Goal: Task Accomplishment & Management: Complete application form

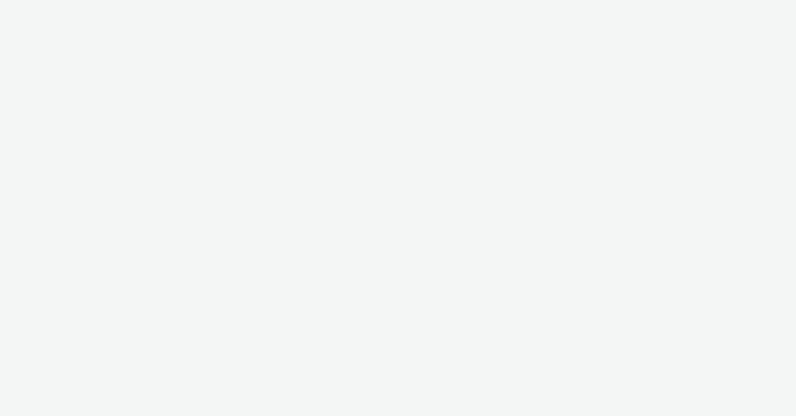
select select "47c37c18-910e-43a3-bb91-a2beb2847406"
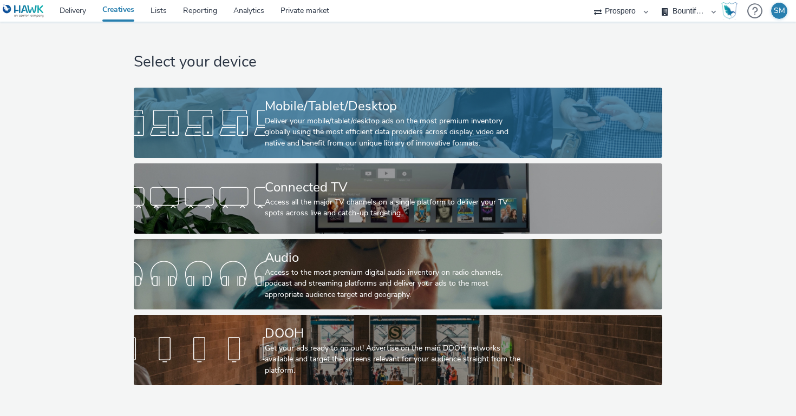
click at [393, 118] on div "Deliver your mobile/tablet/desktop ads on the most premium inventory globally u…" at bounding box center [396, 132] width 262 height 33
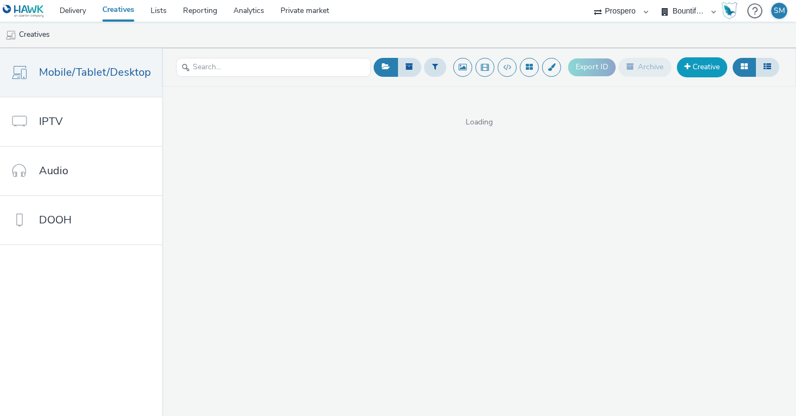
click at [714, 59] on link "Creative" at bounding box center [702, 66] width 50 height 19
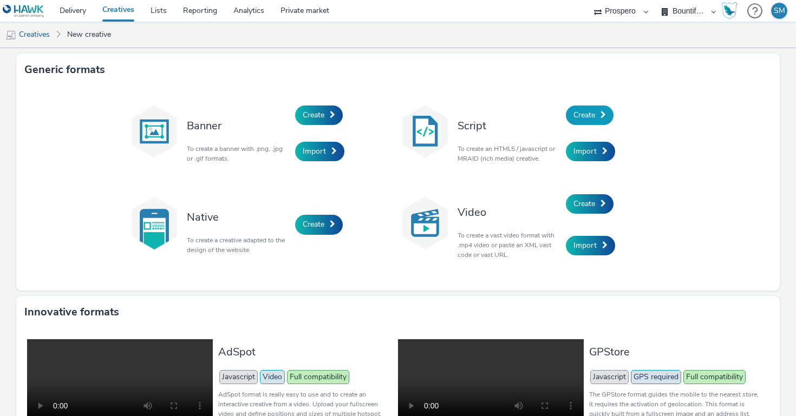
click at [587, 114] on span "Create" at bounding box center [585, 115] width 22 height 10
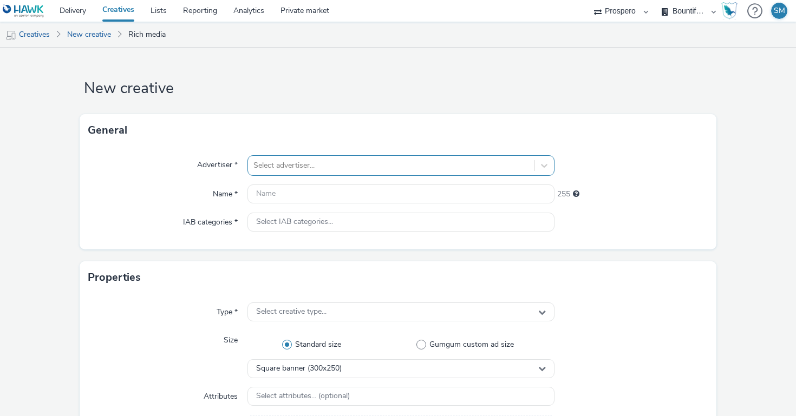
click at [326, 170] on div at bounding box center [390, 165] width 275 height 13
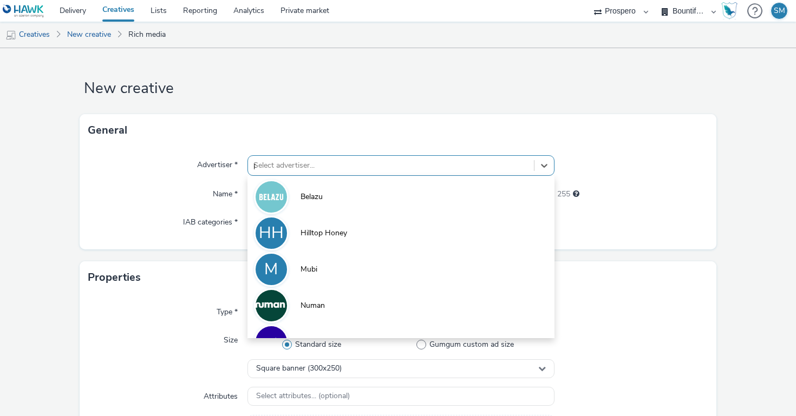
type input "pe"
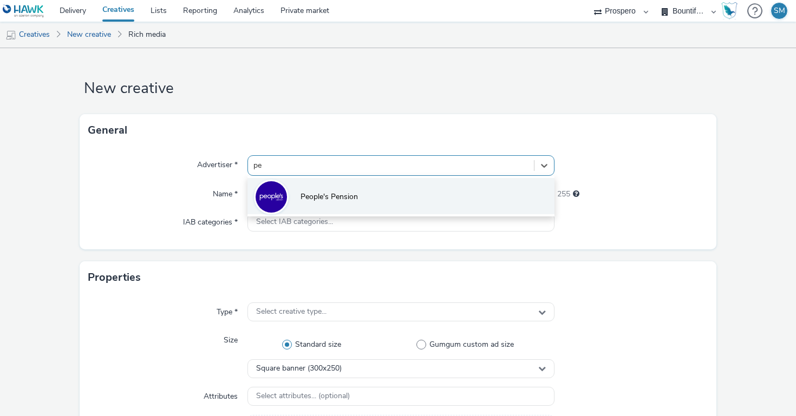
click at [323, 202] on span "People's Pension" at bounding box center [329, 197] width 57 height 11
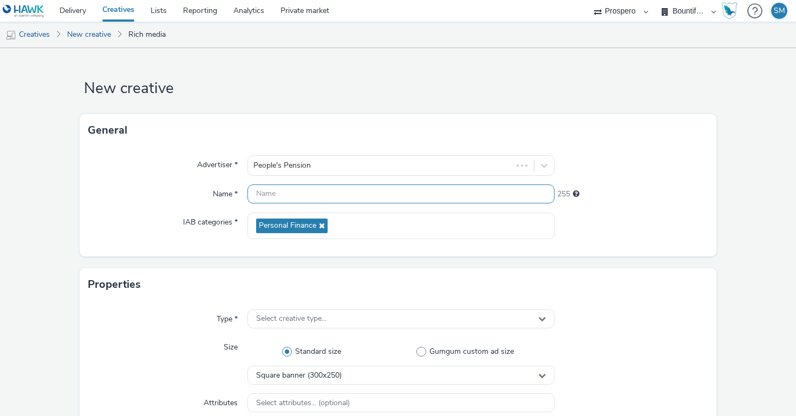
click at [330, 197] on input "text" at bounding box center [401, 194] width 307 height 19
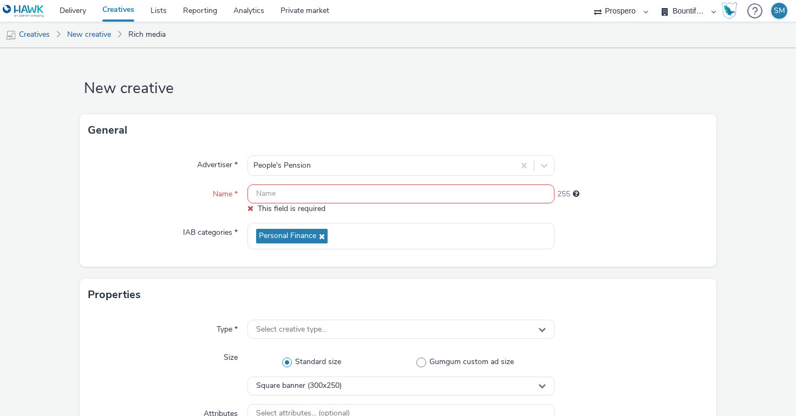
paste input "ADV:People's Pension|CAM:Brand Relaunch|CHA:Display|PLA:Prospero|INV:Ozone|TEC:…"
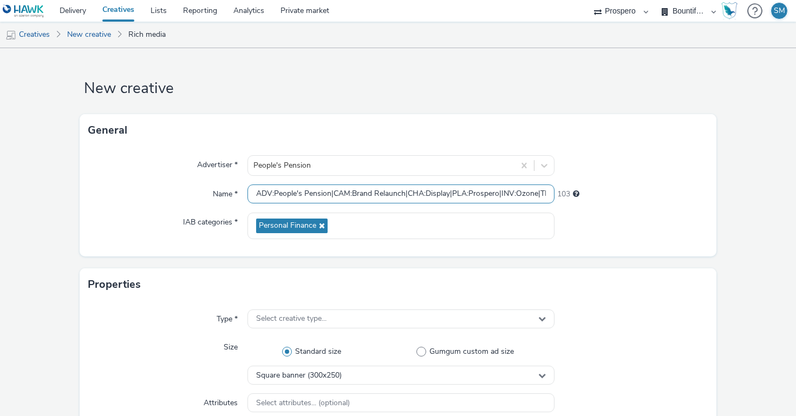
drag, startPoint x: 350, startPoint y: 192, endPoint x: 212, endPoint y: 190, distance: 138.1
click at [212, 190] on div "Name * ADV:People's Pension|CAM:Brand Relaunch|CHA:Display|PLA:Prospero|INV:Ozo…" at bounding box center [398, 194] width 620 height 19
type input "ADV:People's Pension|CAM:Brand Relaunch|CHA:Display|PLA:Prospero|INV:Ozone|TEC:…"
click at [617, 244] on div "Advertiser * People's Pension Name * ADV:People's Pension|CAM:Brand Relaunch|CH…" at bounding box center [398, 202] width 637 height 110
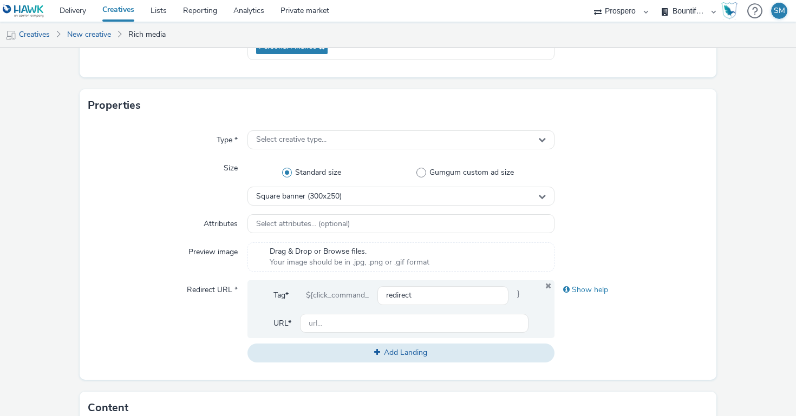
scroll to position [182, 0]
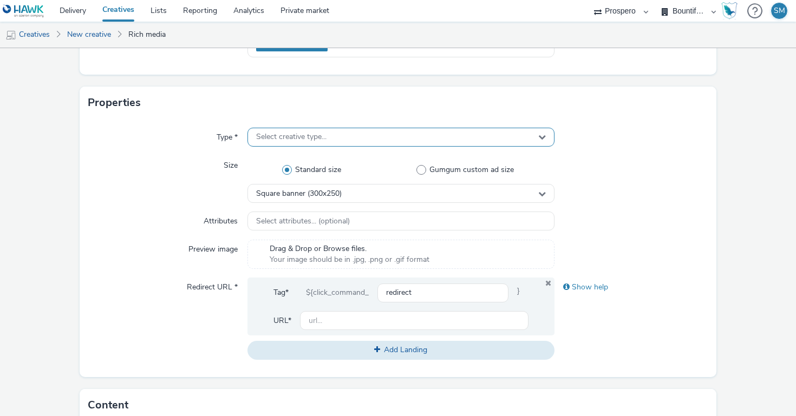
click at [376, 139] on div "Select creative type..." at bounding box center [401, 137] width 307 height 19
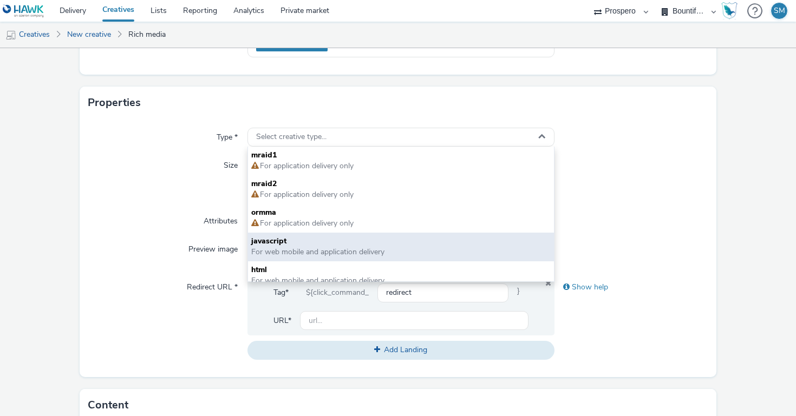
click at [299, 250] on span "For web mobile and application delivery" at bounding box center [317, 252] width 133 height 10
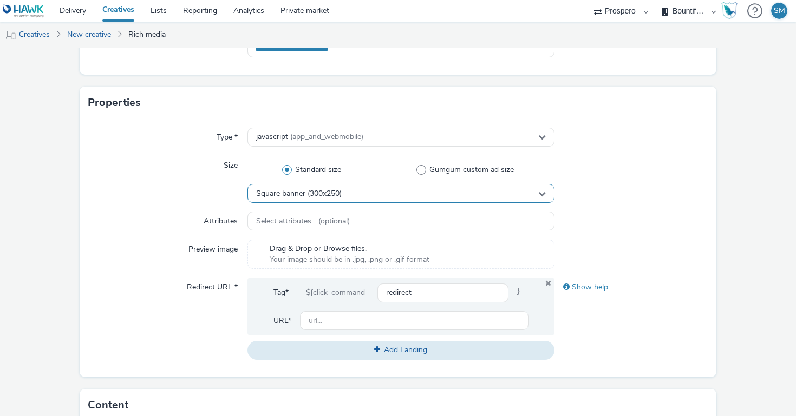
click at [285, 192] on span "Square banner (300x250)" at bounding box center [299, 194] width 86 height 9
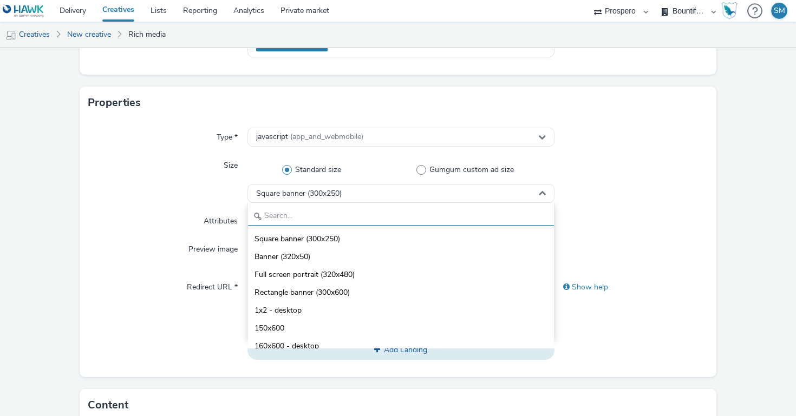
click at [284, 223] on input "text" at bounding box center [401, 216] width 306 height 19
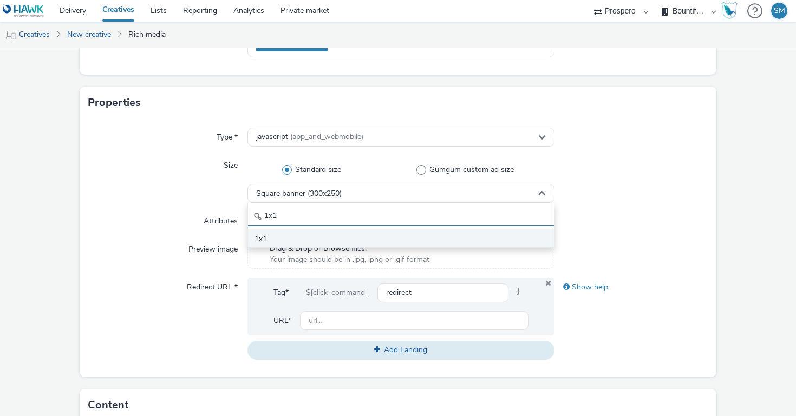
type input "1x1"
click at [281, 238] on li "1x1" at bounding box center [401, 239] width 306 height 18
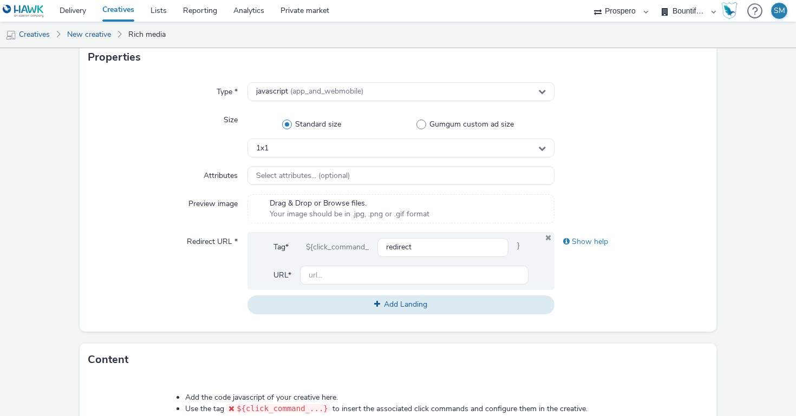
scroll to position [239, 0]
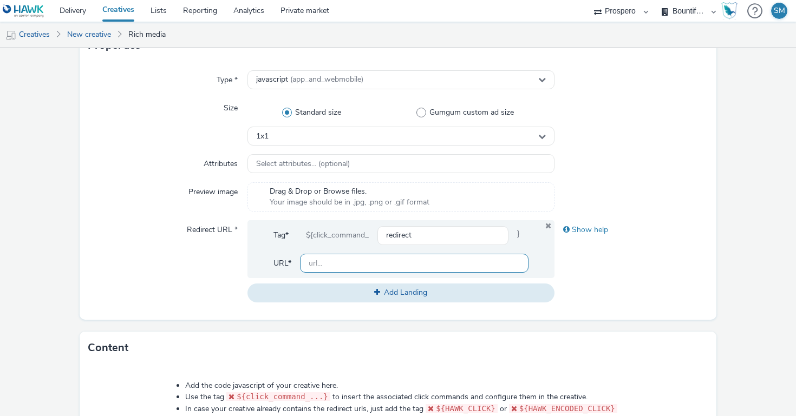
click at [344, 263] on input "text" at bounding box center [414, 263] width 229 height 19
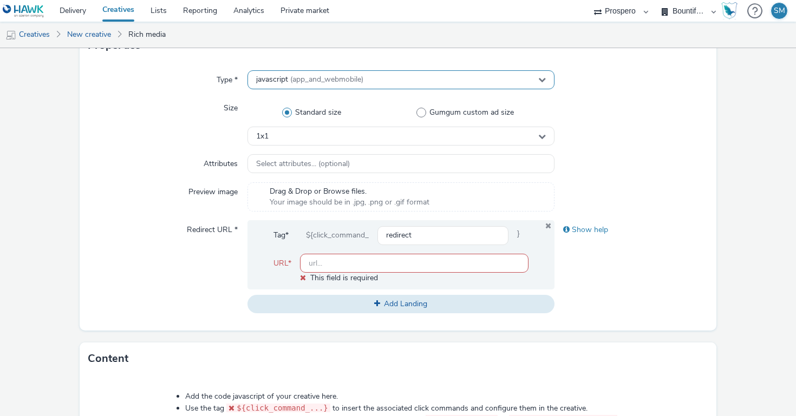
paste input "https://thepeoplespension.co.uk/"
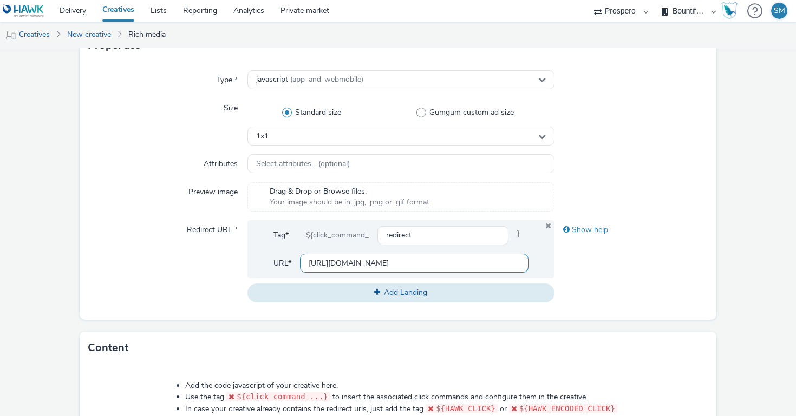
type input "[URL][DOMAIN_NAME]"
click at [575, 258] on div "Show help" at bounding box center [632, 261] width 154 height 82
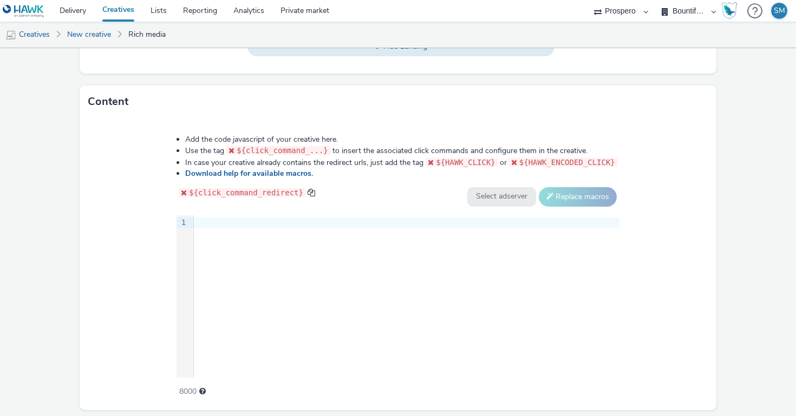
scroll to position [519, 0]
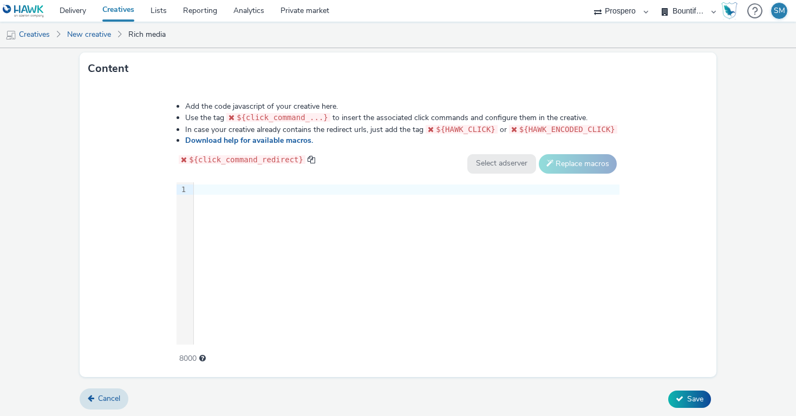
click at [337, 207] on div "9 1 ›" at bounding box center [398, 264] width 443 height 162
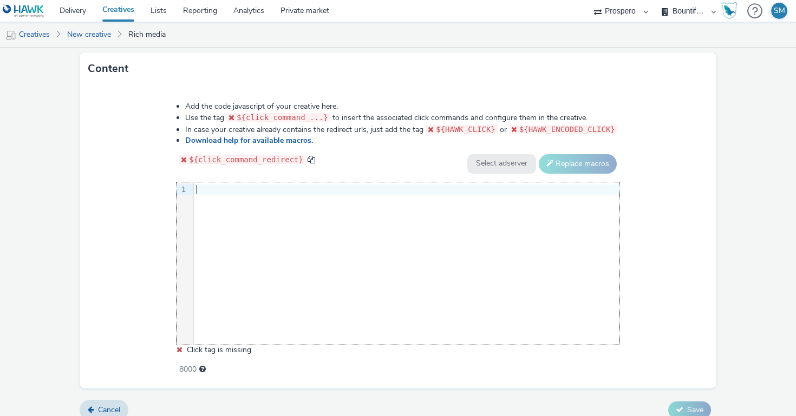
click at [315, 238] on div "9 1 ›" at bounding box center [398, 264] width 443 height 162
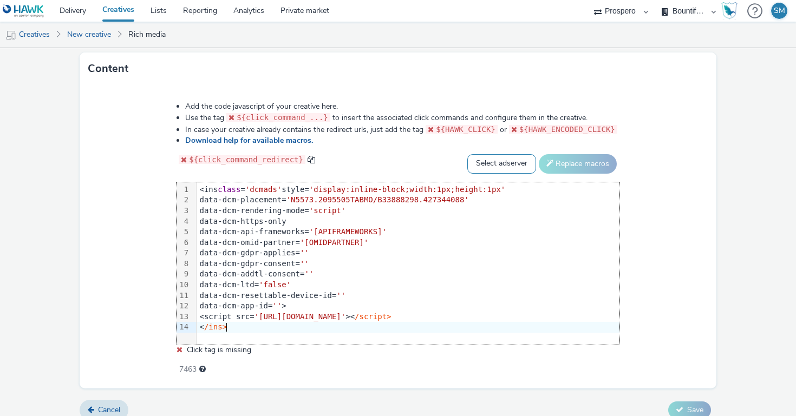
click at [502, 158] on select "Select adserver Sizmek DCM Adform Sting" at bounding box center [501, 163] width 69 height 19
select select "dcm"
click at [467, 154] on select "Select adserver Sizmek DCM Adform Sting" at bounding box center [501, 163] width 69 height 19
click at [568, 163] on button "Replace macros" at bounding box center [578, 163] width 78 height 19
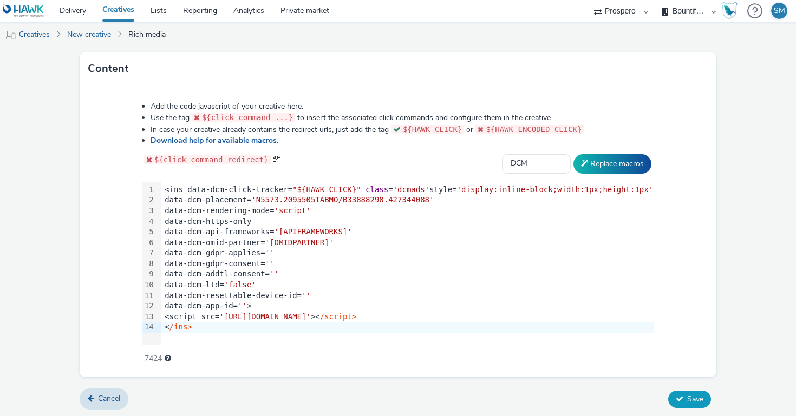
click at [680, 396] on icon at bounding box center [680, 399] width 8 height 8
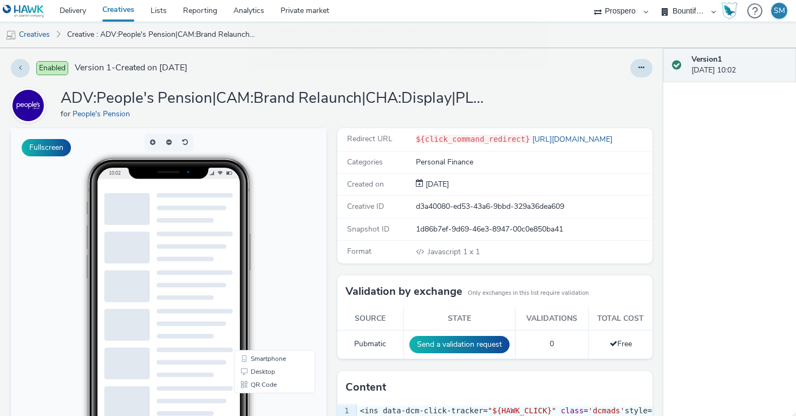
scroll to position [168, 0]
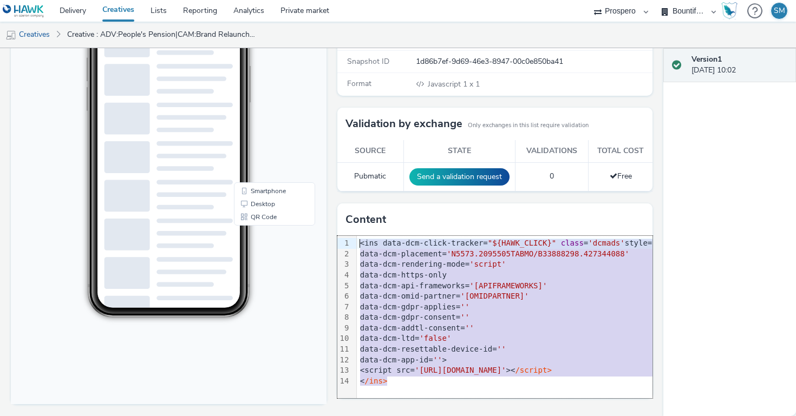
drag, startPoint x: 396, startPoint y: 381, endPoint x: 348, endPoint y: 217, distance: 170.4
click at [348, 217] on div "Content 99 1 2 3 4 5 6 7 8 9 10 11 12 13 14 › <ins data-dcm-click-tracker= "${H…" at bounding box center [495, 301] width 316 height 195
copy div "<ins data-dcm-click-tracker= "${HAWK_CLICK}" class = 'dcmads' style= 'display:i…"
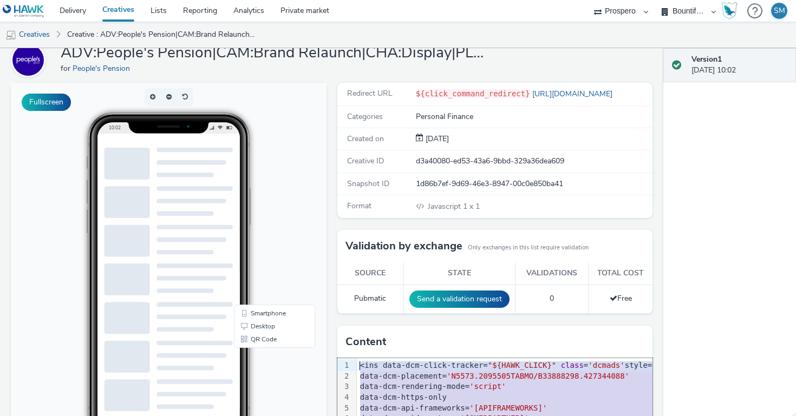
scroll to position [0, 0]
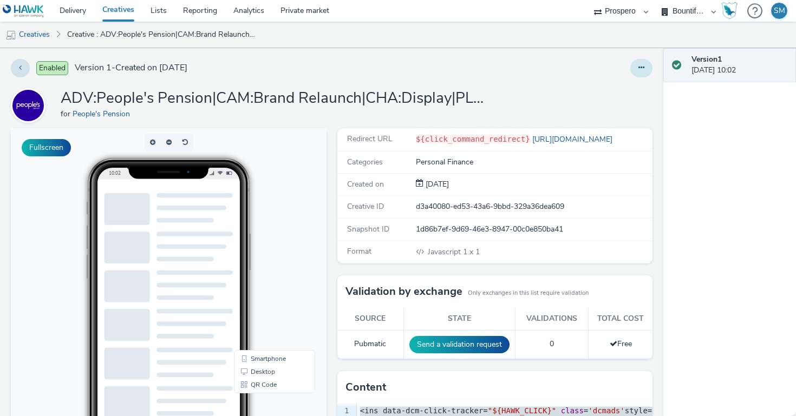
click at [636, 73] on button at bounding box center [641, 68] width 22 height 18
click at [600, 112] on link "Duplicate" at bounding box center [611, 112] width 81 height 22
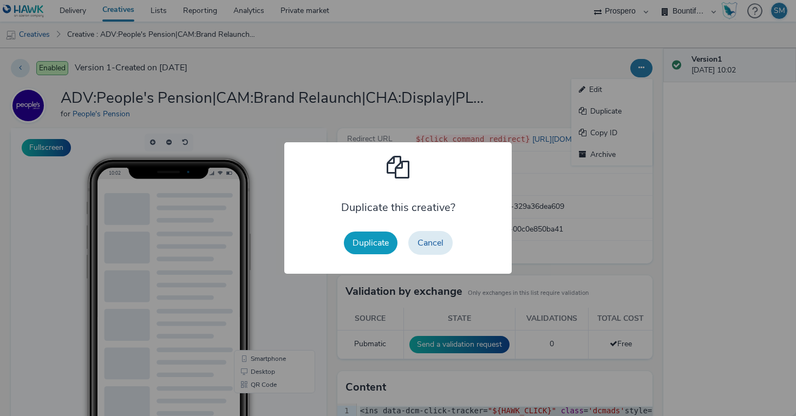
click at [373, 252] on button "Duplicate" at bounding box center [371, 243] width 54 height 23
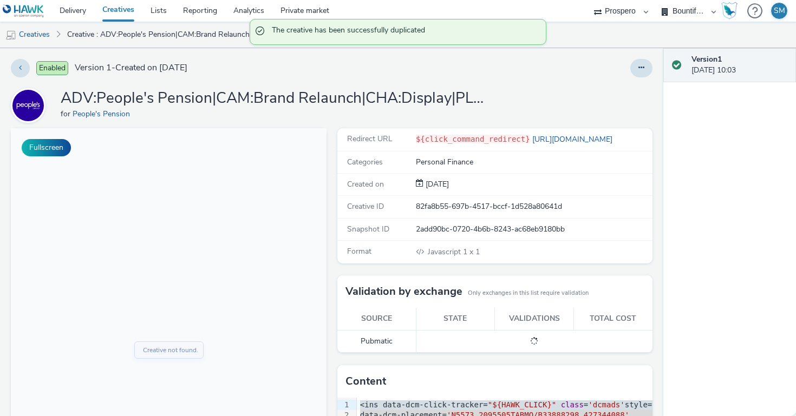
click at [640, 78] on div "Enabled Version 1 - Created on 22 August 2025 ADV:People's Pension|CAM:Brand Re…" at bounding box center [331, 232] width 663 height 368
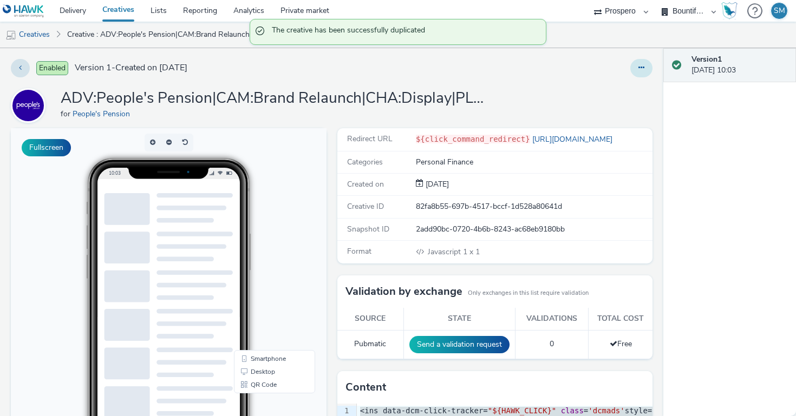
click at [640, 72] on button at bounding box center [641, 68] width 22 height 18
click at [610, 93] on link "Edit" at bounding box center [611, 90] width 81 height 22
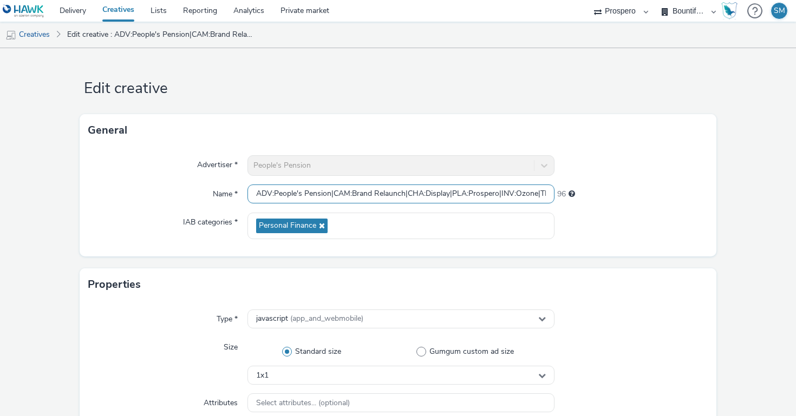
click at [385, 194] on input "ADV:People's Pension|CAM:Brand Relaunch|CHA:Display|PLA:Prospero|INV:Ozone|TEC:…" at bounding box center [401, 194] width 307 height 19
paste input "August|OBJ:Awareness|BME:PMP|CFO:Standard IAB|AUD:|PAV:Paid|SAU:|CNA:::P36G0KH"
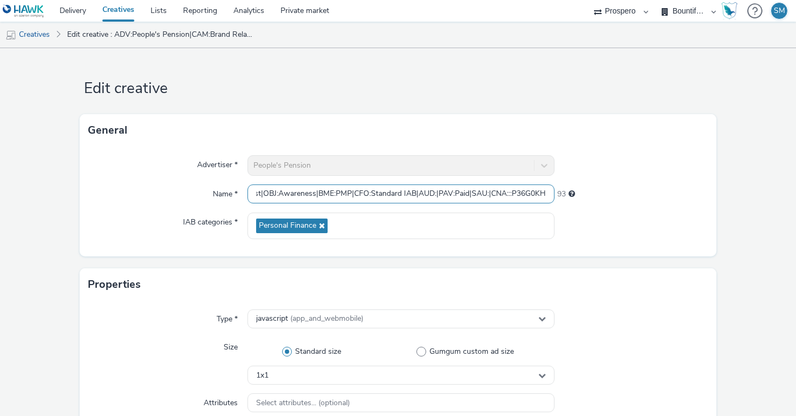
drag, startPoint x: 504, startPoint y: 188, endPoint x: 470, endPoint y: 200, distance: 35.6
click at [470, 200] on input "ADV:People's Pension|CAM:Brand Relaunch|CHA:Display|PLA:Prospero|INV:Ozone|TEC:…" at bounding box center [401, 194] width 307 height 19
drag, startPoint x: 497, startPoint y: 194, endPoint x: 220, endPoint y: 183, distance: 277.6
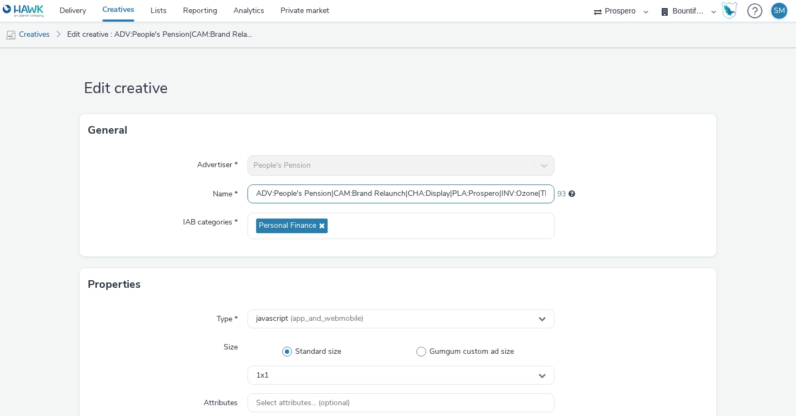
click at [220, 183] on div "Advertiser * People's Pension Name * ADV:People's Pension|CAM:Brand Relaunch|CH…" at bounding box center [398, 202] width 637 height 110
click at [507, 188] on input "ADV:People's Pension|CAM:Brand Relaunch|CHA:Display|PLA:Prospero|INV:Ozone|TEC:…" at bounding box center [401, 194] width 307 height 19
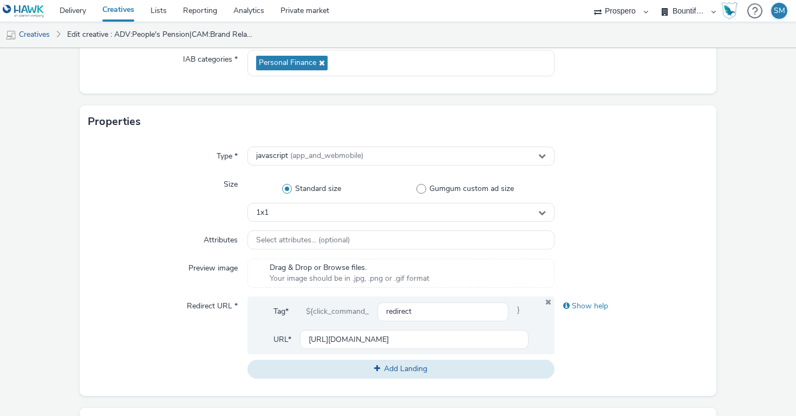
scroll to position [183, 0]
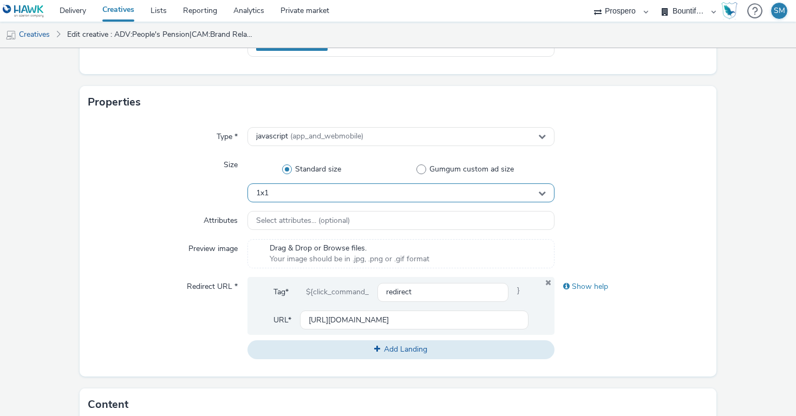
type input "ADV:People's Pension|CAM:Brand Relaunch|CHA:Display|PLA:Prospero|INV:Ozone|TEC:…"
click at [433, 191] on div "1x1" at bounding box center [401, 193] width 307 height 19
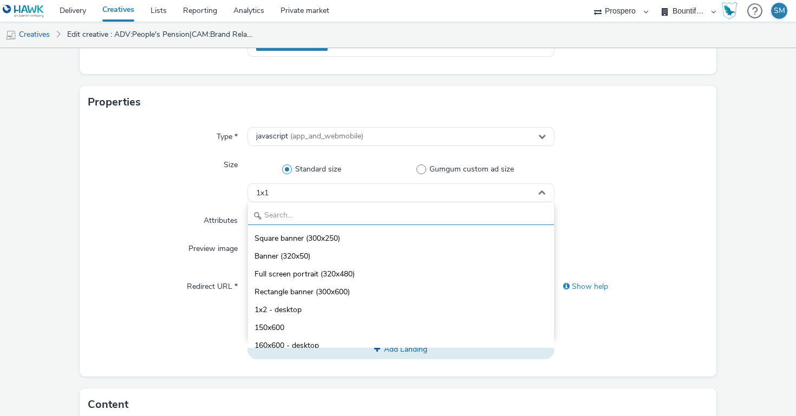
click at [425, 211] on input "text" at bounding box center [401, 215] width 306 height 19
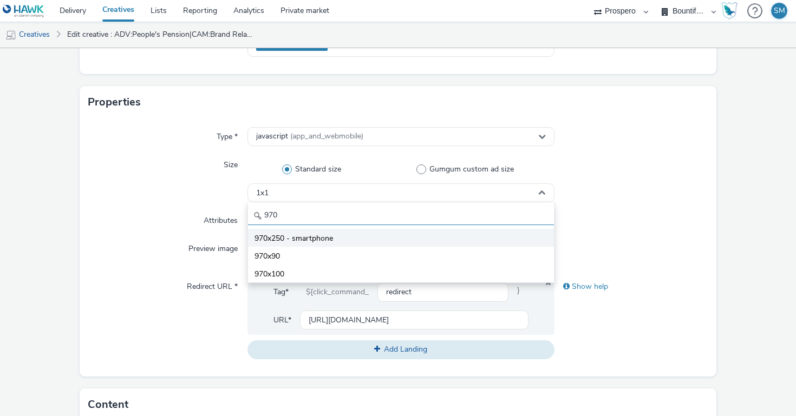
type input "970"
click at [398, 236] on li "970x250 - smartphone" at bounding box center [401, 238] width 306 height 18
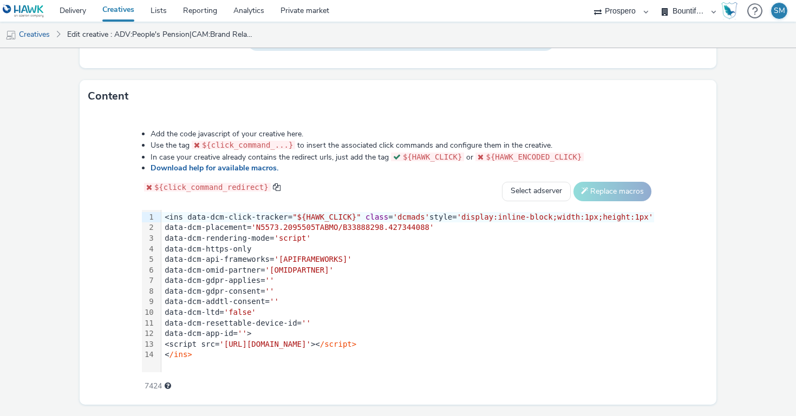
scroll to position [497, 0]
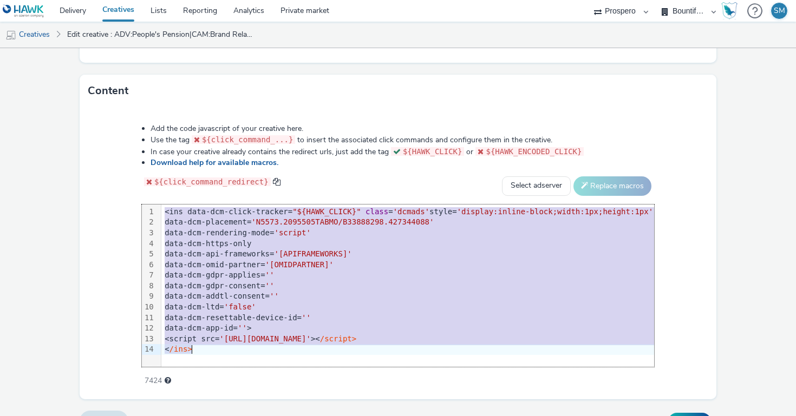
drag, startPoint x: 163, startPoint y: 208, endPoint x: 203, endPoint y: 413, distance: 209.0
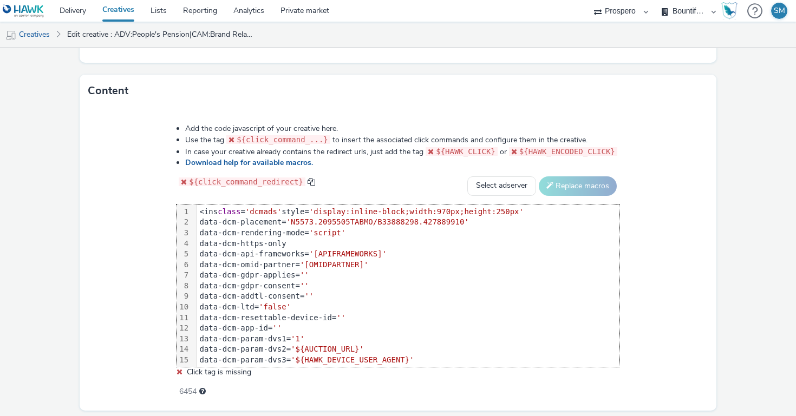
scroll to position [234, 0]
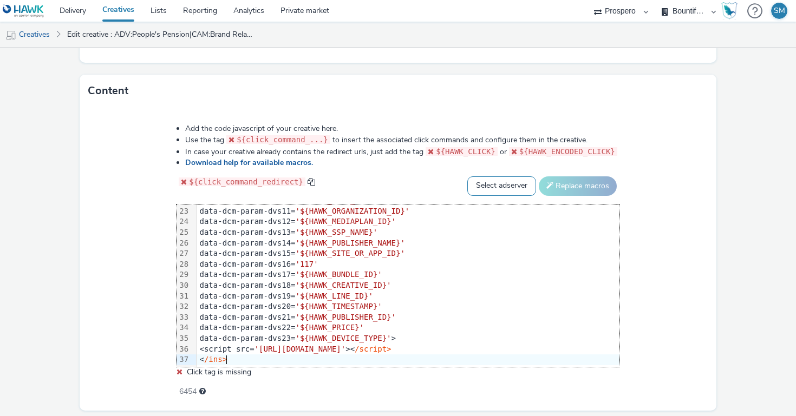
click at [515, 185] on select "Select adserver Sizmek DCM Adform Sting" at bounding box center [501, 186] width 69 height 19
select select "dcm"
click at [467, 177] on select "Select adserver Sizmek DCM Adform Sting" at bounding box center [501, 186] width 69 height 19
click at [559, 187] on button "Replace macros" at bounding box center [578, 186] width 78 height 19
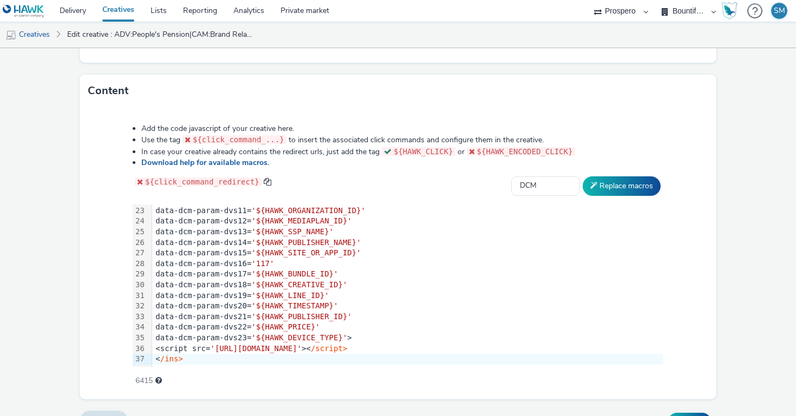
scroll to position [519, 0]
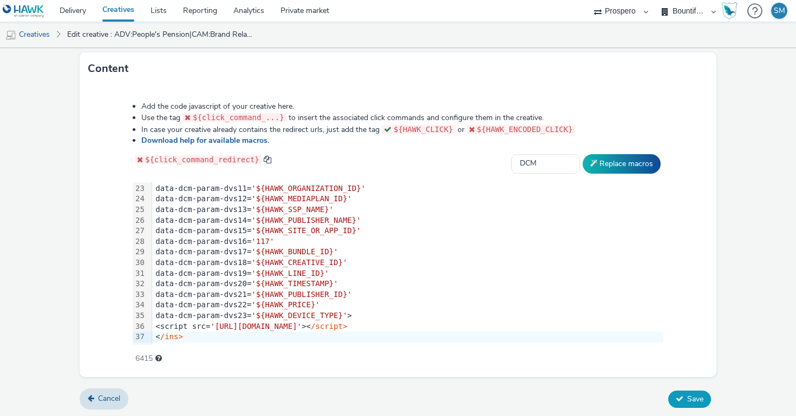
click at [680, 401] on button "Save" at bounding box center [689, 399] width 43 height 17
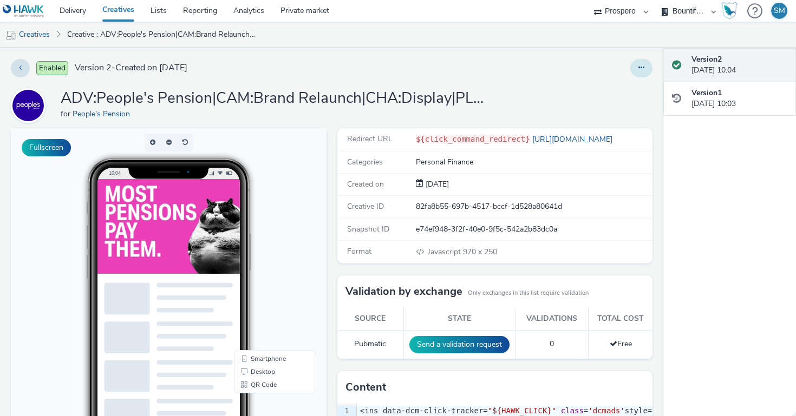
click at [645, 66] on button at bounding box center [641, 68] width 22 height 18
click at [618, 113] on link "Duplicate" at bounding box center [611, 112] width 81 height 22
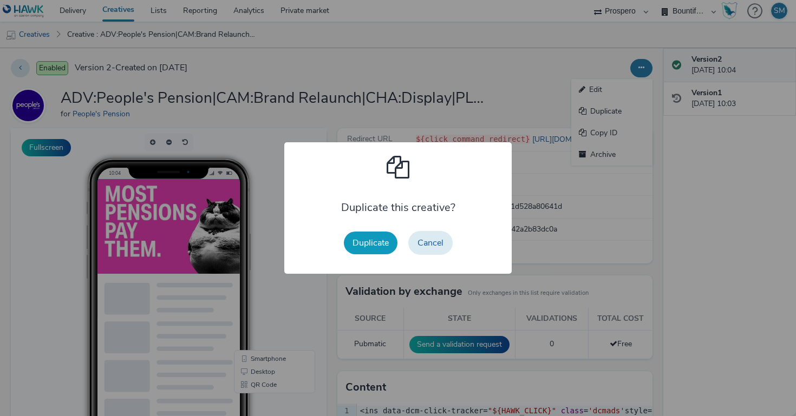
click at [375, 241] on button "Duplicate" at bounding box center [371, 243] width 54 height 23
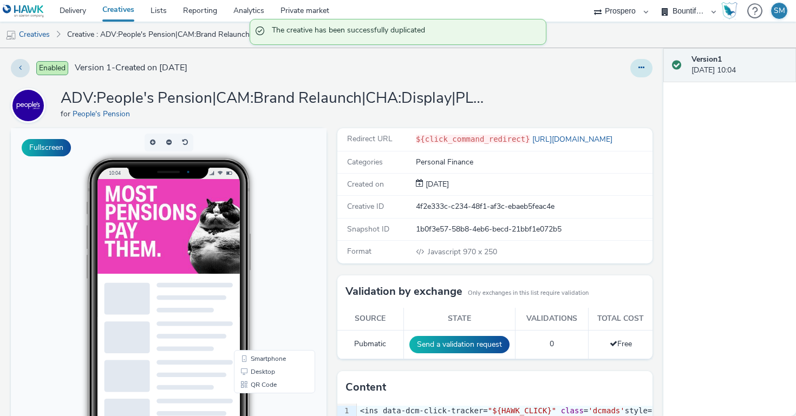
click at [644, 67] on icon at bounding box center [642, 68] width 6 height 8
click at [634, 86] on link "Edit" at bounding box center [611, 90] width 81 height 22
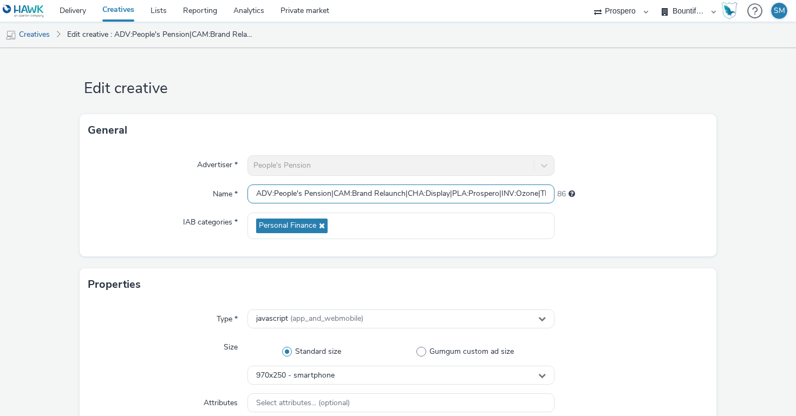
click at [333, 202] on input "ADV:People's Pension|CAM:Brand Relaunch|CHA:Display|PLA:Prospero|INV:Ozone|TEC:…" at bounding box center [401, 194] width 307 height 19
click at [333, 200] on input "ADV:People's Pension|CAM:Brand Relaunch|CHA:Display|PLA:Prospero|INV:Ozone|TEC:…" at bounding box center [401, 194] width 307 height 19
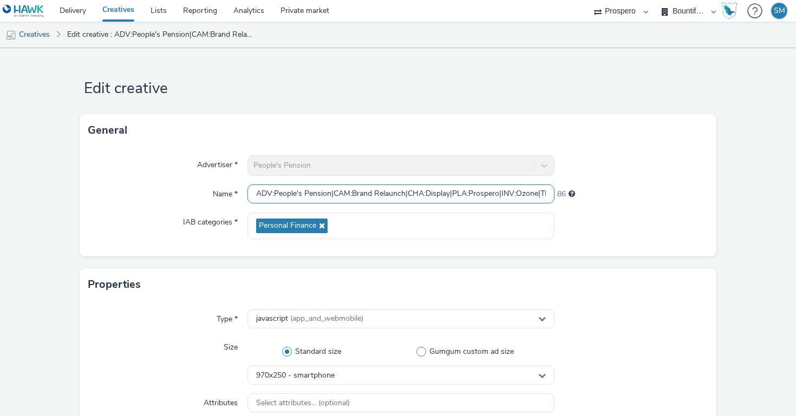
paste input "text"
drag, startPoint x: 487, startPoint y: 197, endPoint x: 219, endPoint y: 194, distance: 268.1
click at [219, 194] on div "Name * ADV:People's Pension|CAM:Brand Relaunch|CHA:Display|PLA:Prospero|INV:Ozo…" at bounding box center [398, 194] width 620 height 19
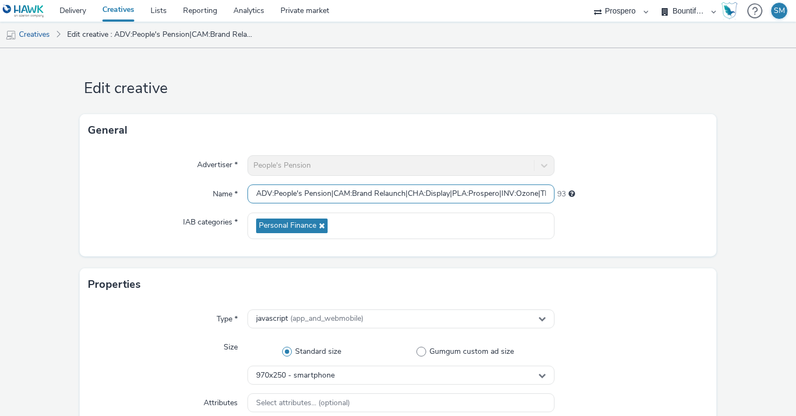
type input "ADV:People's Pension|CAM:Brand Relaunch|CHA:Display|PLA:Prospero|INV:Ozone|TEC:…"
click at [624, 239] on div "Advertiser * People's Pension Name * ADV:People's Pension|CAM:Brand Relaunch|CH…" at bounding box center [398, 202] width 637 height 110
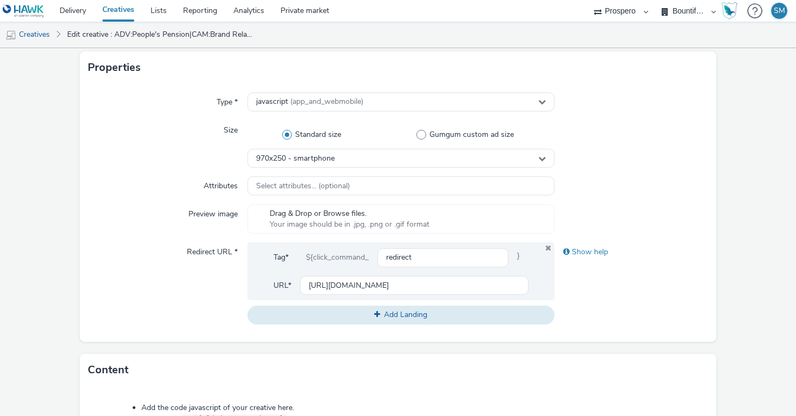
scroll to position [267, 0]
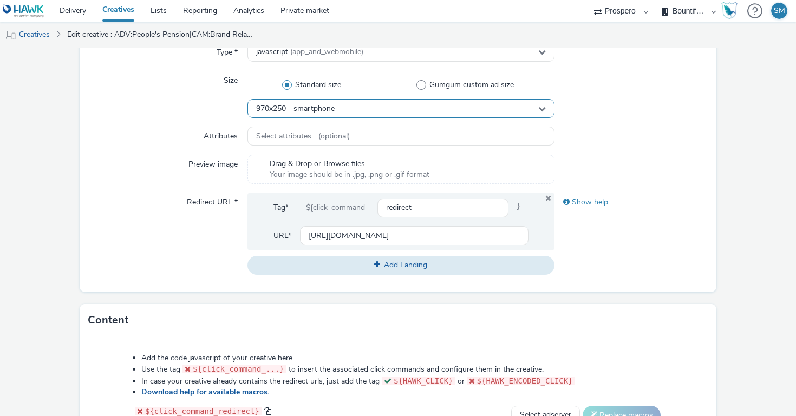
click at [354, 116] on div "970x250 - smartphone" at bounding box center [401, 108] width 307 height 19
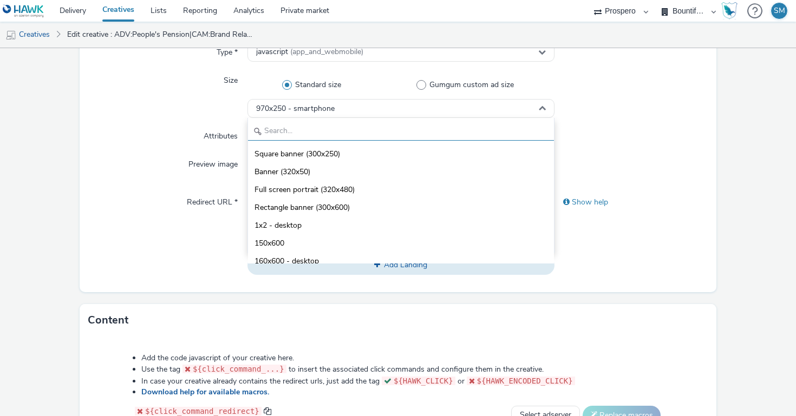
click at [339, 129] on input "text" at bounding box center [401, 131] width 306 height 19
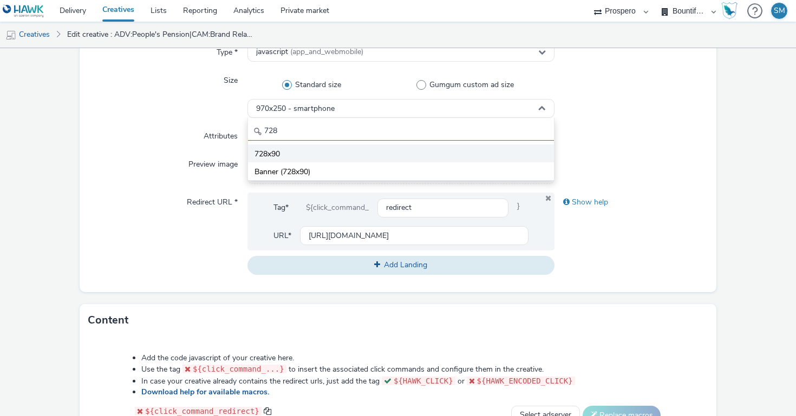
type input "728"
click at [342, 152] on li "728x90" at bounding box center [401, 154] width 306 height 18
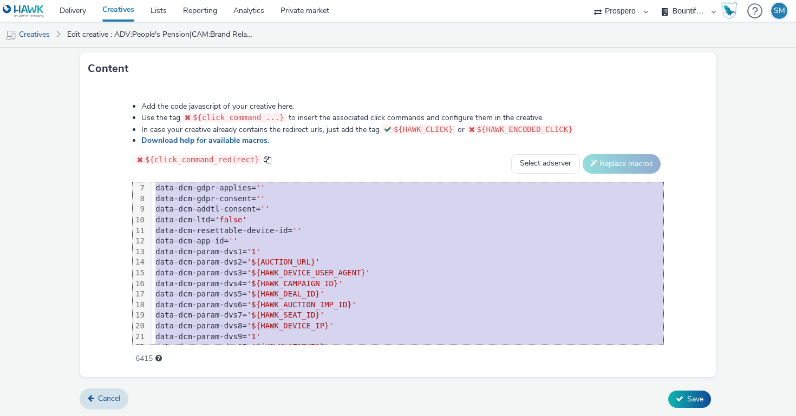
scroll to position [235, 0]
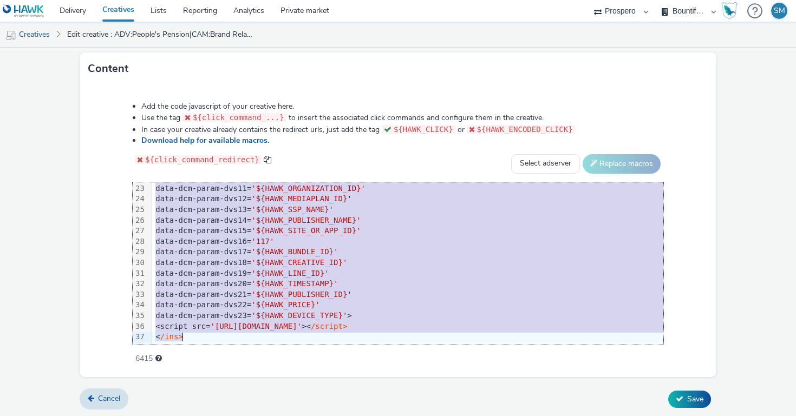
drag, startPoint x: 153, startPoint y: 186, endPoint x: 279, endPoint y: 411, distance: 257.8
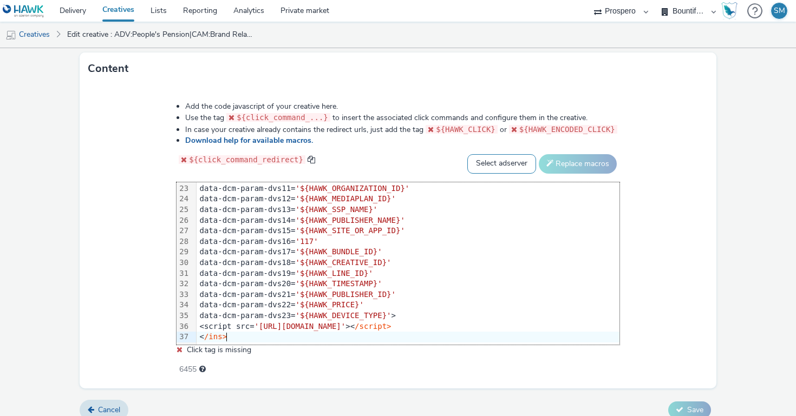
click at [496, 156] on select "Select adserver Sizmek DCM Adform Sting" at bounding box center [501, 163] width 69 height 19
select select "dcm"
click at [467, 154] on select "Select adserver Sizmek DCM Adform Sting" at bounding box center [501, 163] width 69 height 19
click at [587, 166] on button "Replace macros" at bounding box center [578, 163] width 78 height 19
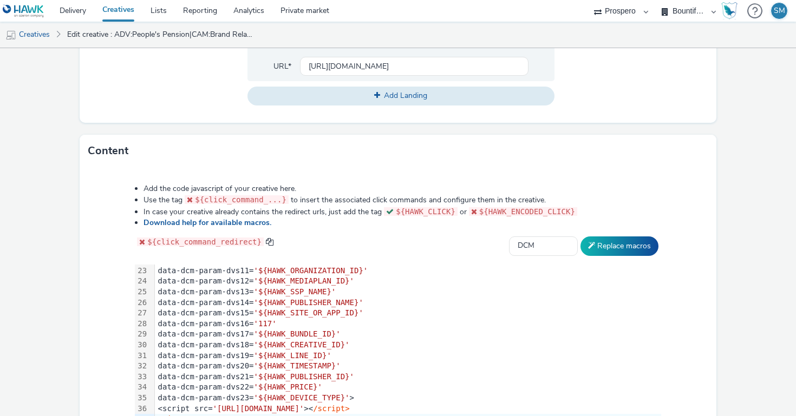
scroll to position [519, 0]
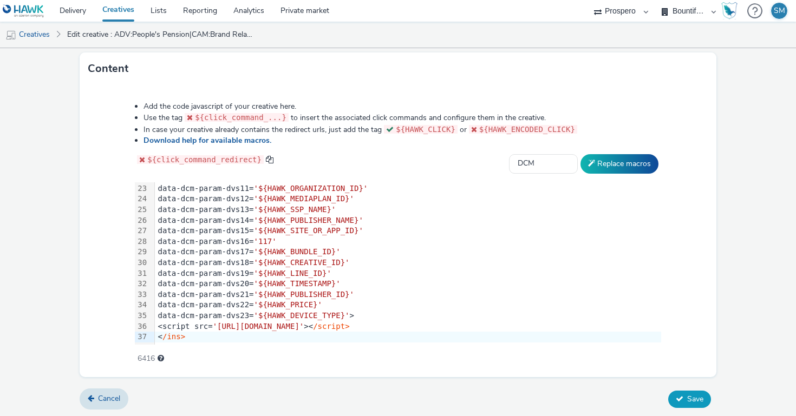
click at [694, 400] on span "Save" at bounding box center [695, 399] width 16 height 10
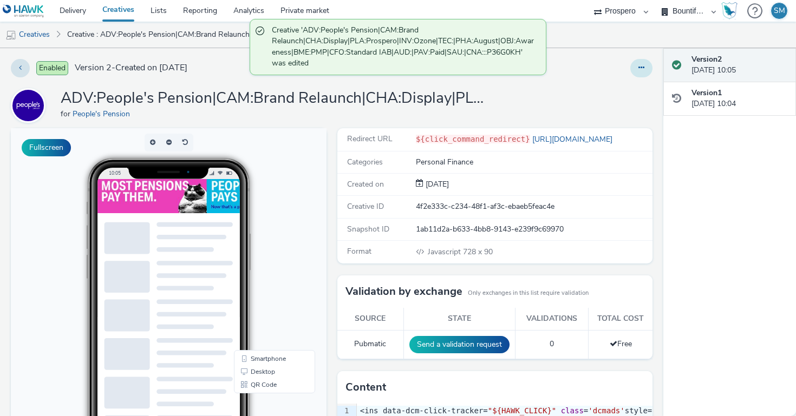
click at [642, 65] on icon at bounding box center [642, 68] width 6 height 8
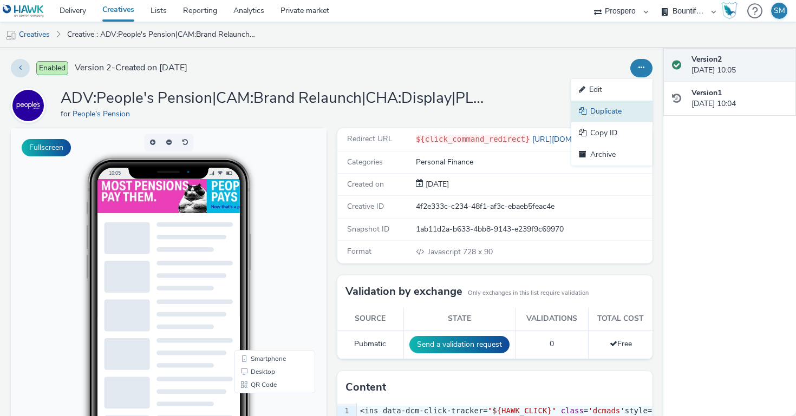
click at [621, 115] on link "Duplicate" at bounding box center [611, 112] width 81 height 22
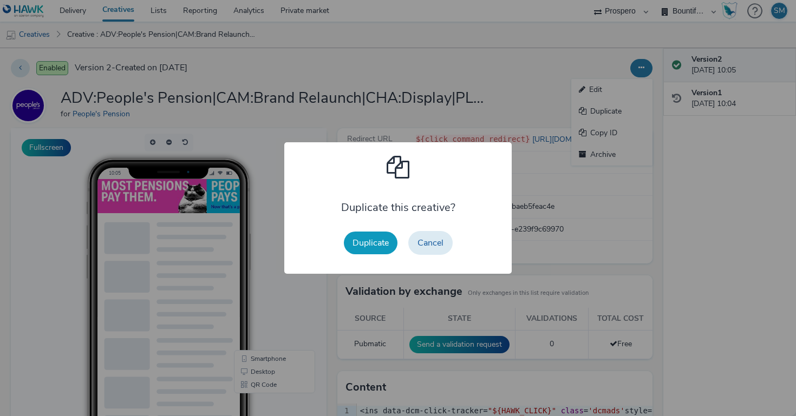
click at [366, 249] on button "Duplicate" at bounding box center [371, 243] width 54 height 23
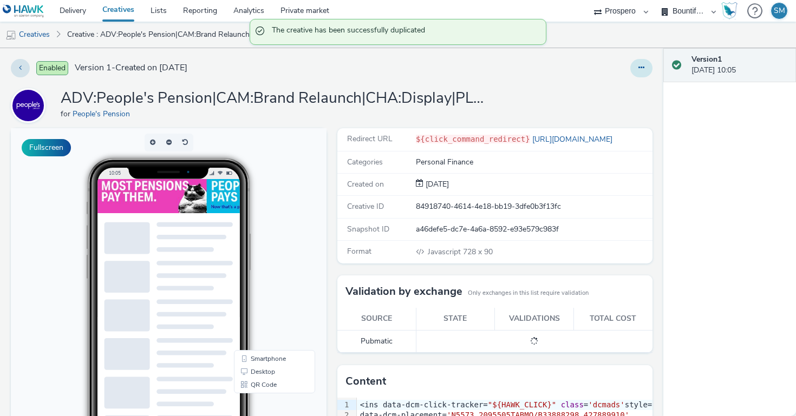
click at [646, 68] on button at bounding box center [641, 68] width 22 height 18
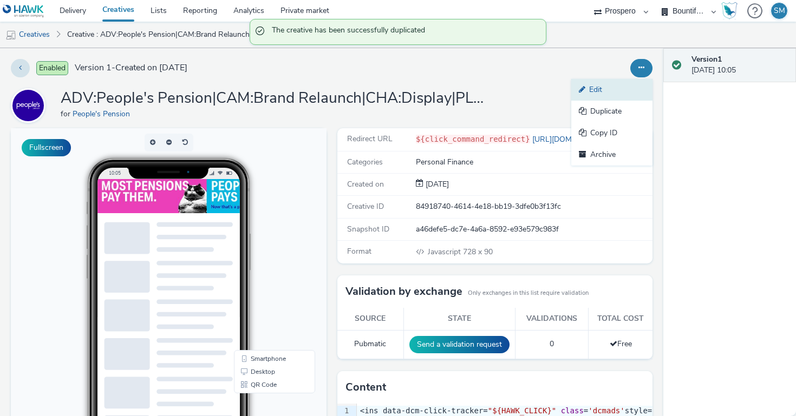
click at [637, 92] on link "Edit" at bounding box center [611, 90] width 81 height 22
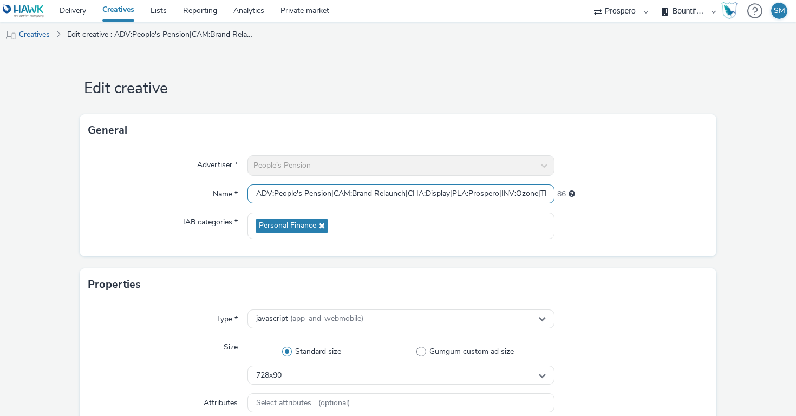
click at [360, 193] on input "ADV:People's Pension|CAM:Brand Relaunch|CHA:Display|PLA:Prospero|INV:Ozone|TEC:…" at bounding box center [401, 194] width 307 height 19
paste input "text"
drag, startPoint x: 443, startPoint y: 194, endPoint x: 173, endPoint y: 183, distance: 270.0
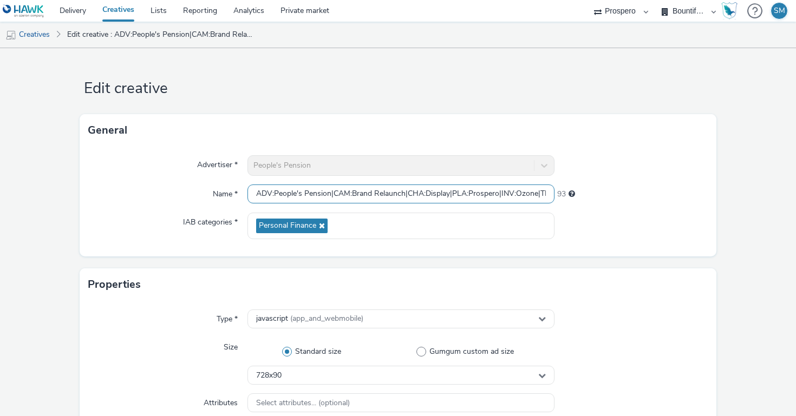
click at [173, 182] on div "Advertiser * People's Pension Name * ADV:People's Pension|CAM:Brand Relaunch|CH…" at bounding box center [398, 202] width 637 height 110
type input "ADV:People's Pension|CAM:Brand Relaunch|CHA:Display|PLA:Prospero|INV:Ozone|TEC:…"
click at [588, 213] on div at bounding box center [632, 226] width 154 height 27
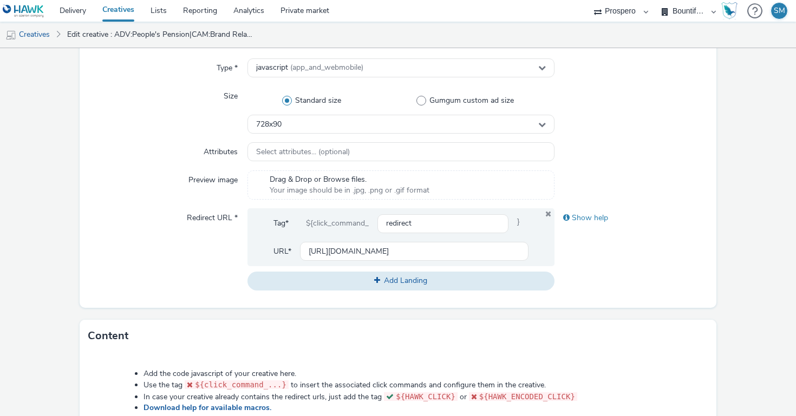
scroll to position [250, 0]
click at [317, 127] on div "728x90" at bounding box center [401, 125] width 307 height 19
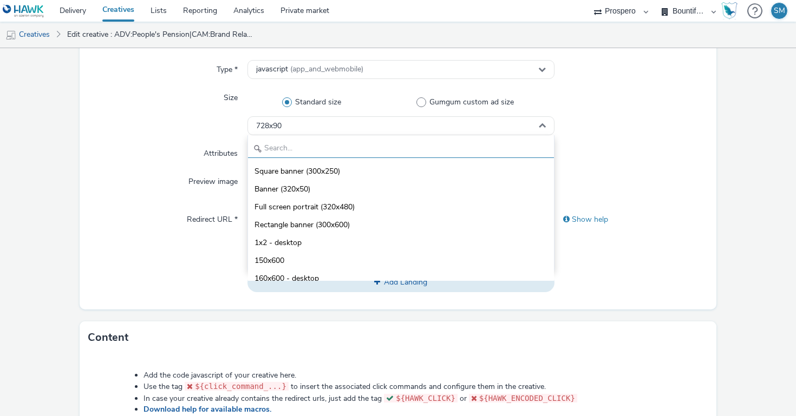
click at [296, 146] on input "text" at bounding box center [401, 148] width 306 height 19
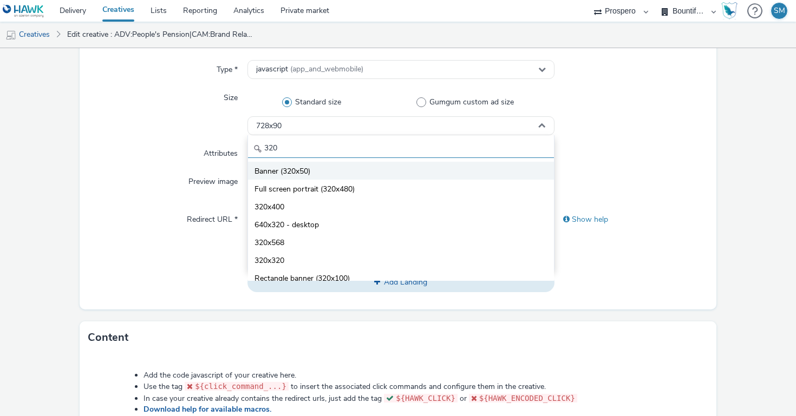
type input "320"
click at [330, 168] on li "Banner (320x50)" at bounding box center [401, 171] width 306 height 18
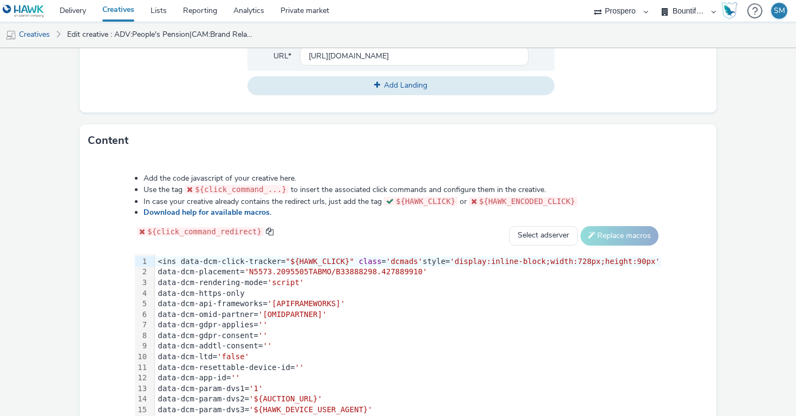
scroll to position [519, 0]
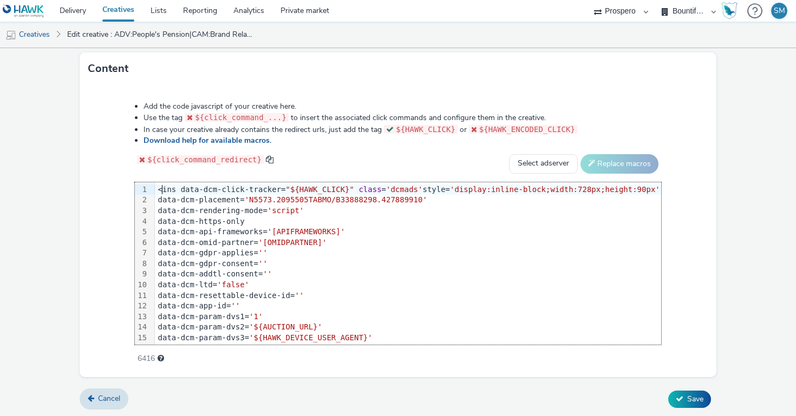
drag, startPoint x: 158, startPoint y: 186, endPoint x: 175, endPoint y: 237, distance: 53.8
click at [175, 237] on div "<ins data-dcm-click-tracker= "${HAWK_CLICK}" class = 'dcmads' style= 'display:i…" at bounding box center [408, 381] width 506 height 397
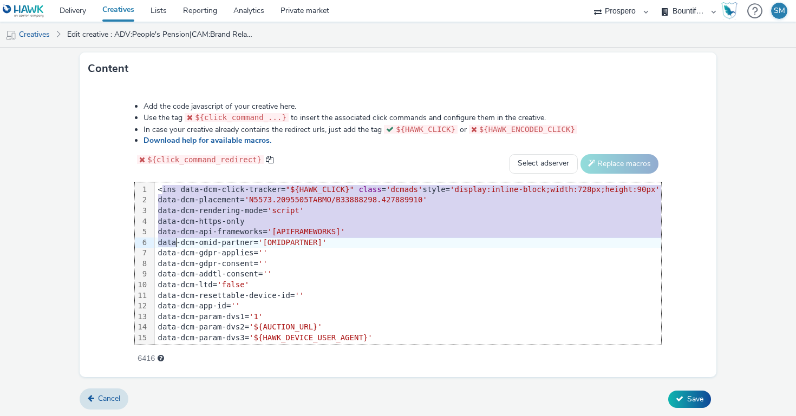
click at [157, 185] on div "<ins data-dcm-click-tracker= "${HAWK_CLICK}" class = 'dcmads' style= 'display:i…" at bounding box center [408, 190] width 506 height 11
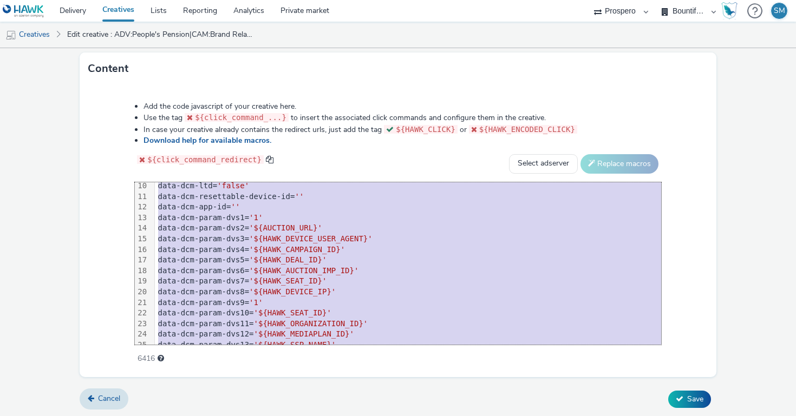
scroll to position [235, 0]
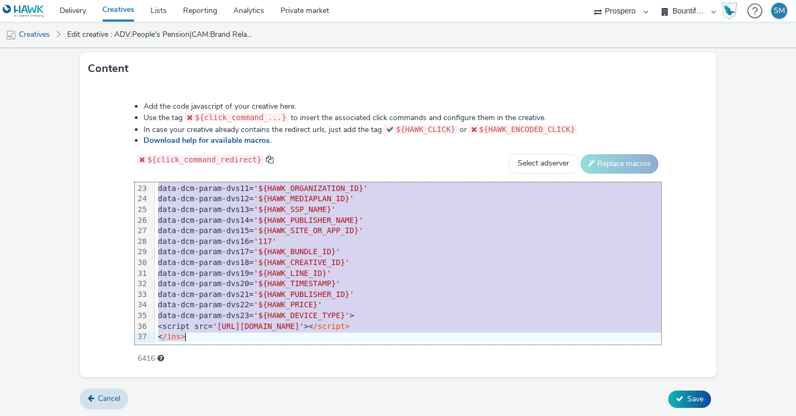
drag, startPoint x: 154, startPoint y: 185, endPoint x: 265, endPoint y: 437, distance: 274.5
click at [265, 416] on html "Delivery Creatives Lists Reporting Analytics Private market AZERION ContextAd F…" at bounding box center [398, 208] width 796 height 416
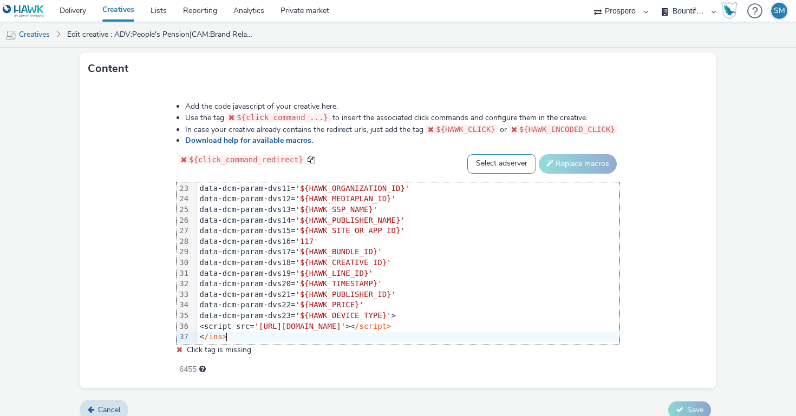
click at [489, 170] on select "Select adserver Sizmek DCM Adform Sting" at bounding box center [501, 163] width 69 height 19
select select "dcm"
click at [467, 154] on select "Select adserver Sizmek DCM Adform Sting" at bounding box center [501, 163] width 69 height 19
click at [583, 161] on button "Replace macros" at bounding box center [578, 163] width 78 height 19
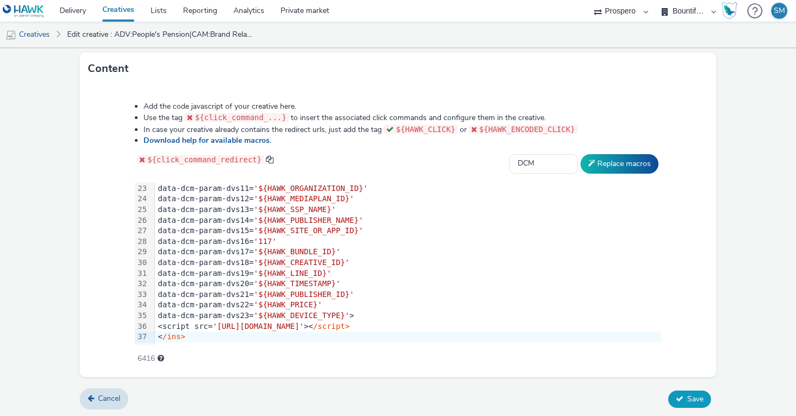
click at [680, 395] on icon at bounding box center [680, 399] width 8 height 8
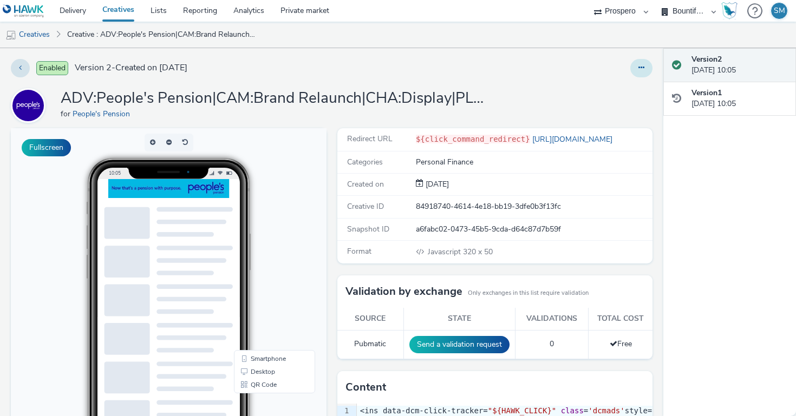
click at [642, 71] on button at bounding box center [641, 68] width 22 height 18
click at [636, 109] on link "Duplicate" at bounding box center [611, 112] width 81 height 22
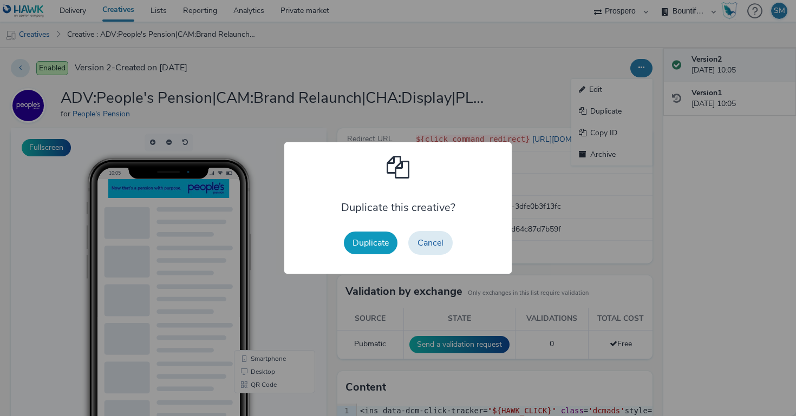
click at [355, 254] on button "Duplicate" at bounding box center [371, 243] width 54 height 23
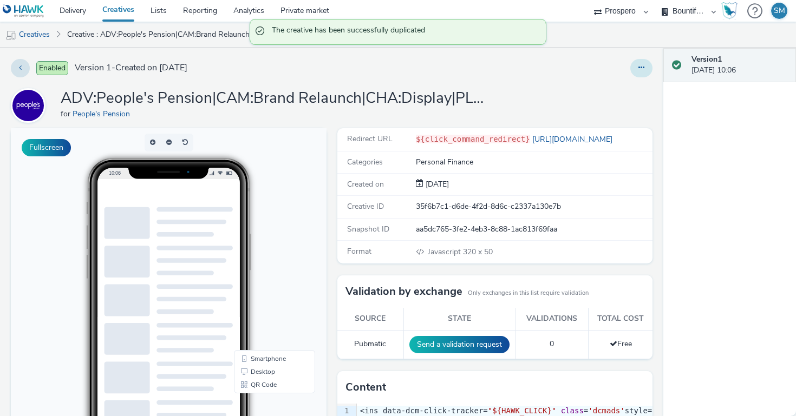
click at [640, 74] on button at bounding box center [641, 68] width 22 height 18
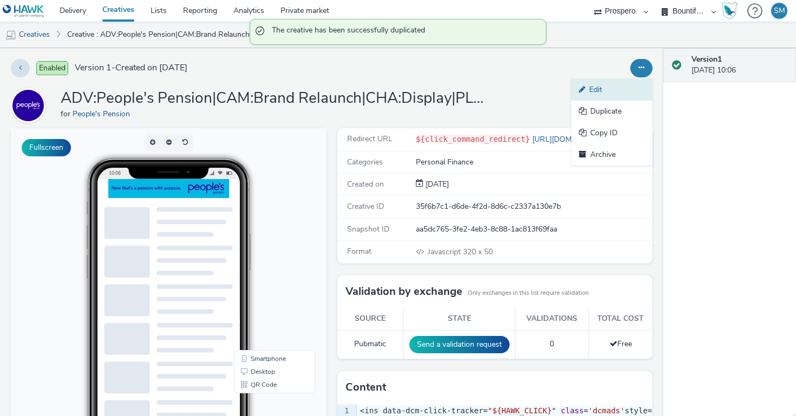
click at [616, 87] on link "Edit" at bounding box center [611, 90] width 81 height 22
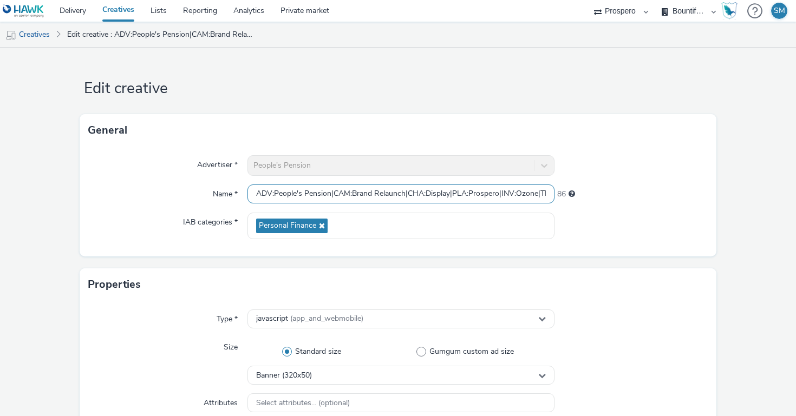
click at [331, 187] on input "ADV:People's Pension|CAM:Brand Relaunch|CHA:Display|PLA:Prospero|INV:Ozone|TEC:…" at bounding box center [401, 194] width 307 height 19
paste input "text"
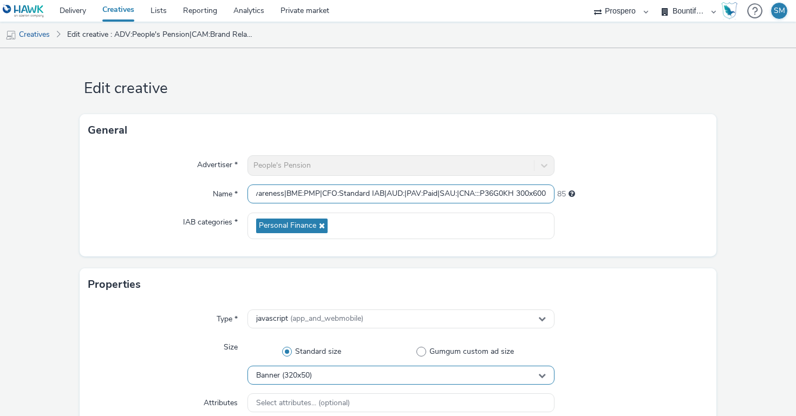
type input "ADV:People's Pension|CAM:Brand Relaunch|CHA:Display|PLA:Prospero|INV:Ozone|TEC:…"
click at [307, 379] on span "Banner (320x50)" at bounding box center [284, 376] width 56 height 9
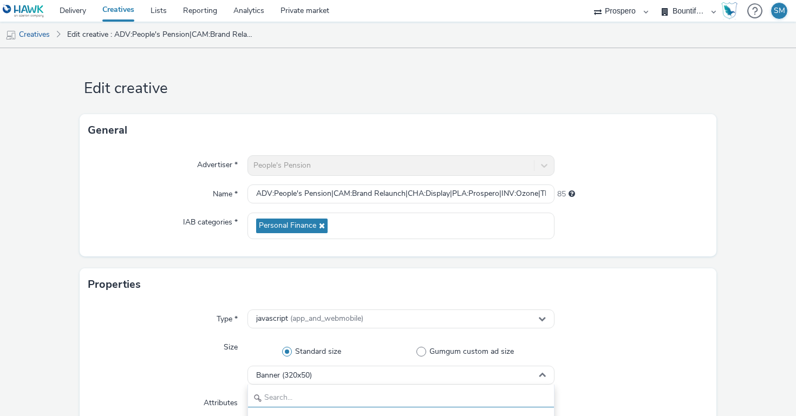
click at [289, 390] on input "text" at bounding box center [401, 398] width 306 height 19
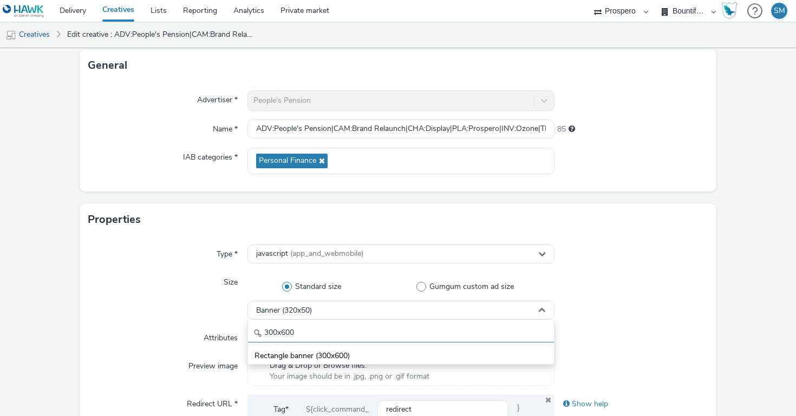
scroll to position [77, 0]
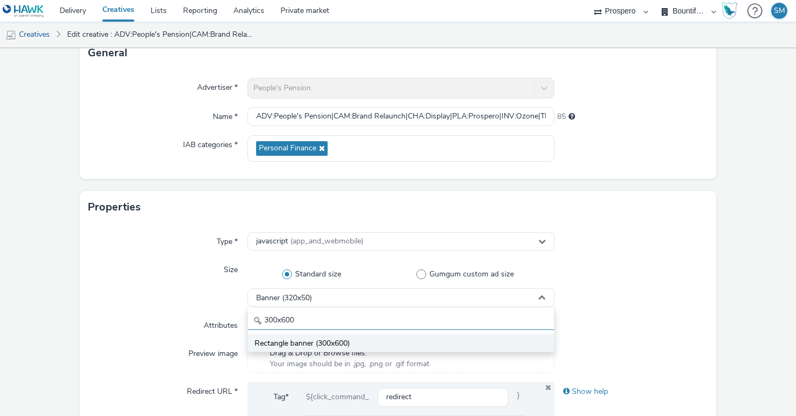
type input "300x600"
click at [303, 340] on span "Rectangle banner (300x600)" at bounding box center [302, 344] width 95 height 11
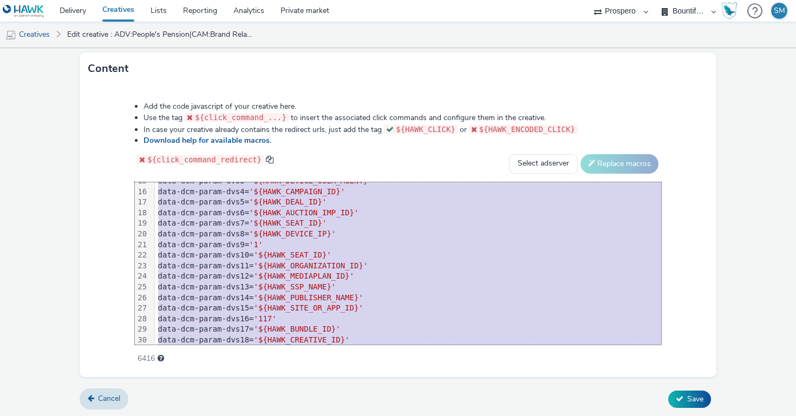
scroll to position [235, 0]
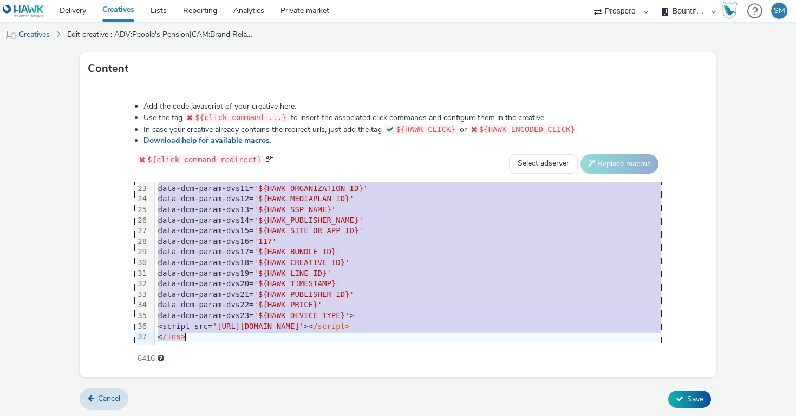
drag, startPoint x: 156, startPoint y: 188, endPoint x: 190, endPoint y: 396, distance: 210.1
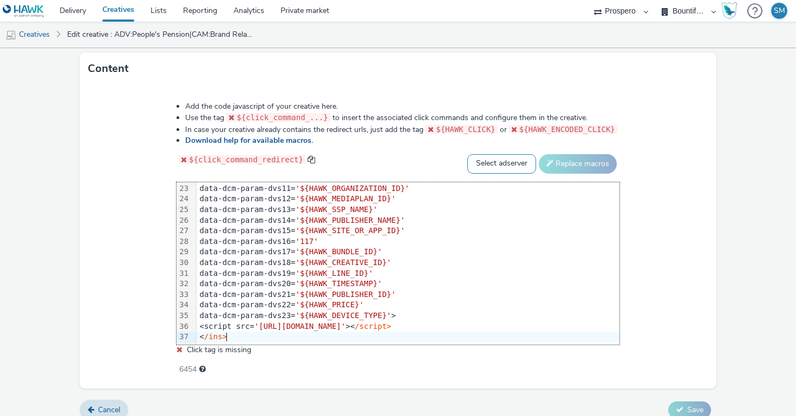
click at [512, 162] on select "Select adserver Sizmek DCM Adform Sting" at bounding box center [501, 163] width 69 height 19
select select "dcm"
click at [467, 154] on select "Select adserver Sizmek DCM Adform Sting" at bounding box center [501, 163] width 69 height 19
click at [576, 161] on button "Replace macros" at bounding box center [578, 163] width 78 height 19
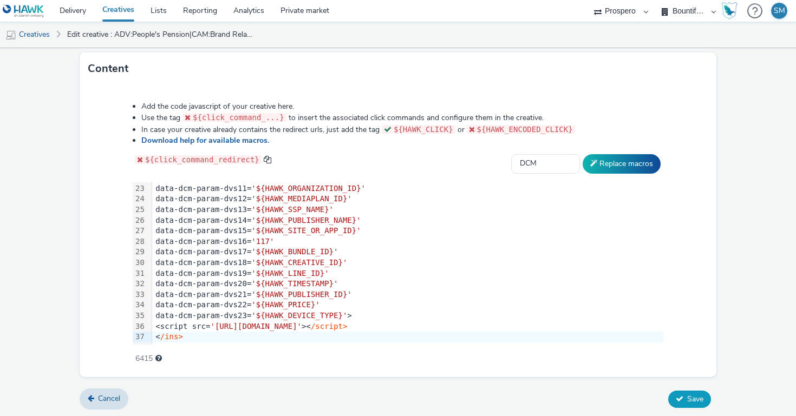
click at [689, 397] on span "Save" at bounding box center [695, 399] width 16 height 10
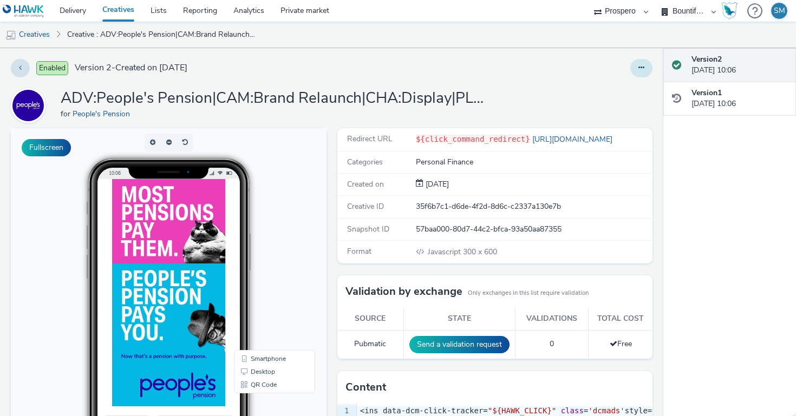
click at [642, 68] on icon at bounding box center [642, 68] width 6 height 8
click at [579, 112] on icon at bounding box center [584, 111] width 11 height 8
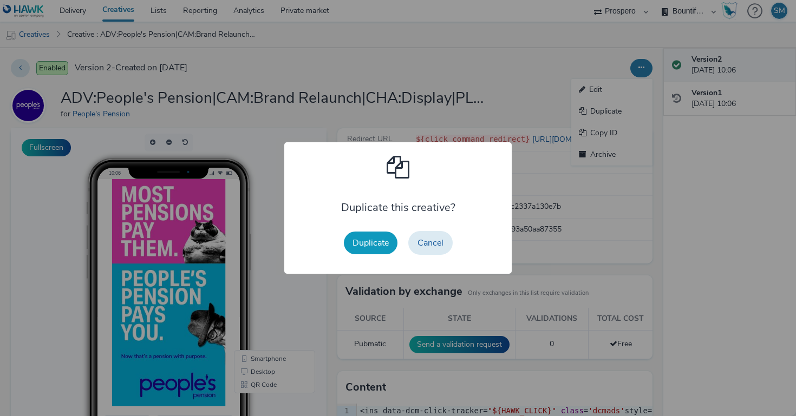
click at [379, 238] on button "Duplicate" at bounding box center [371, 243] width 54 height 23
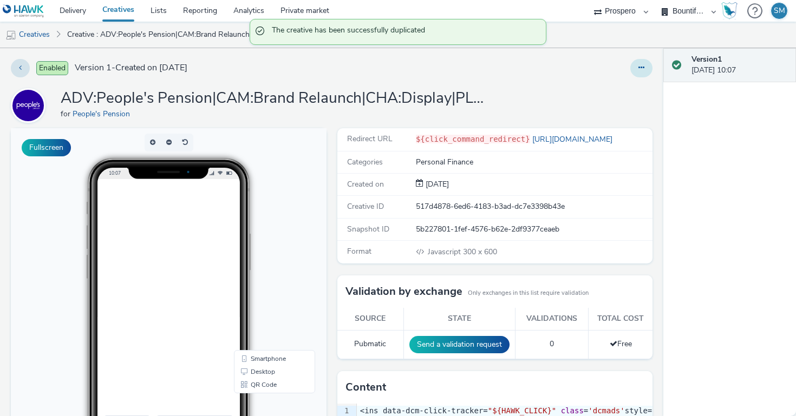
click at [640, 68] on icon at bounding box center [642, 68] width 6 height 8
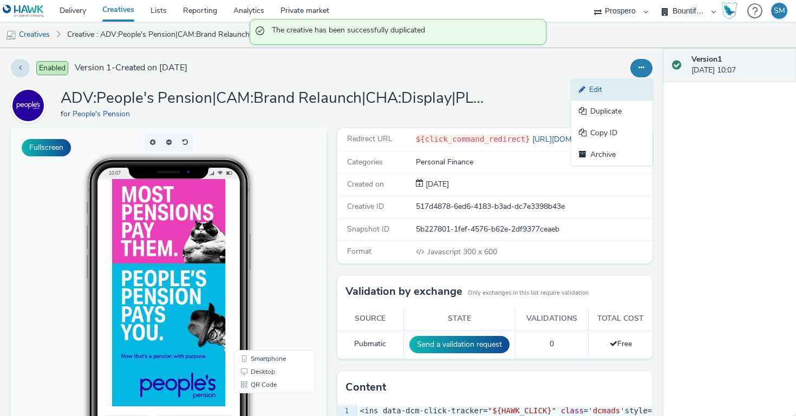
click at [585, 92] on icon at bounding box center [584, 90] width 10 height 8
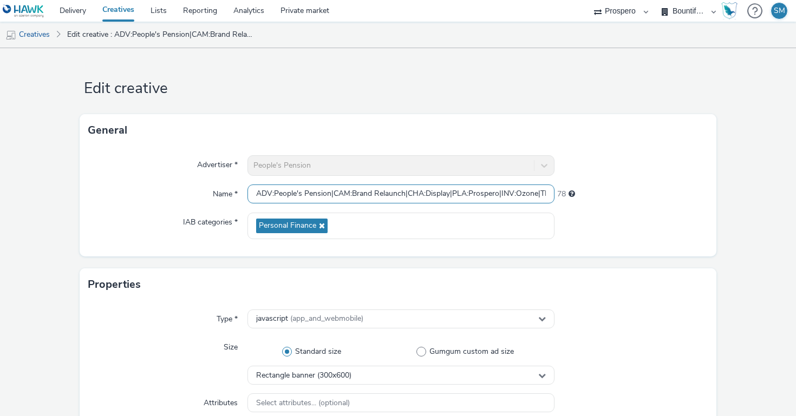
click at [368, 191] on input "ADV:People's Pension|CAM:Brand Relaunch|CHA:Display|PLA:Prospero|INV:Ozone|TEC:…" at bounding box center [401, 194] width 307 height 19
click at [367, 188] on input "ADV:People's Pension|CAM:Brand Relaunch|CHA:Display|PLA:Prospero|INV:Ozone|TEC:…" at bounding box center [401, 194] width 307 height 19
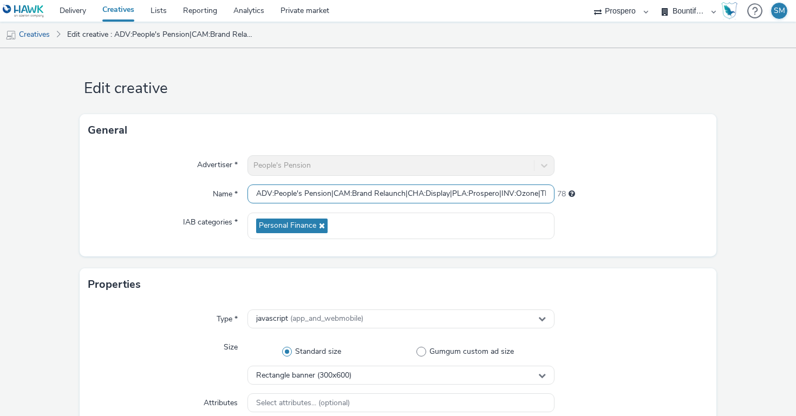
click at [367, 188] on input "ADV:People's Pension|CAM:Brand Relaunch|CHA:Display|PLA:Prospero|INV:Ozone|TEC:…" at bounding box center [401, 194] width 307 height 19
paste input "text"
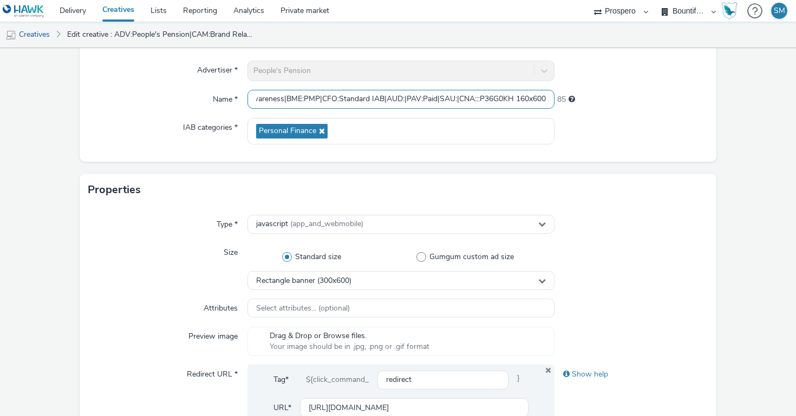
scroll to position [96, 0]
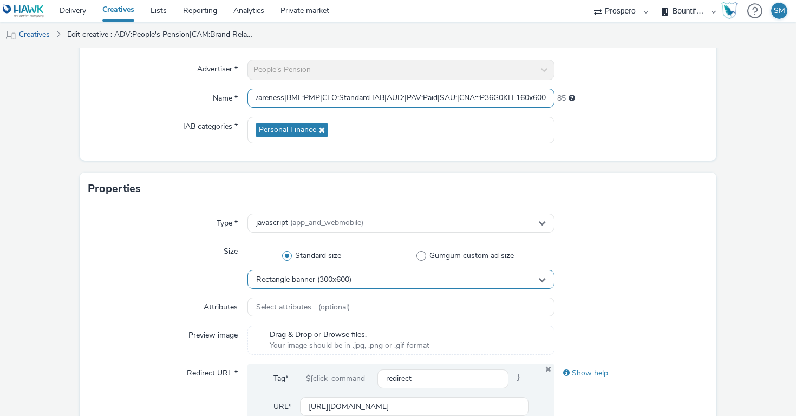
type input "ADV:People's Pension|CAM:Brand Relaunch|CHA:Display|PLA:Prospero|INV:Ozone|TEC:…"
click at [333, 278] on span "Rectangle banner (300x600)" at bounding box center [303, 280] width 95 height 9
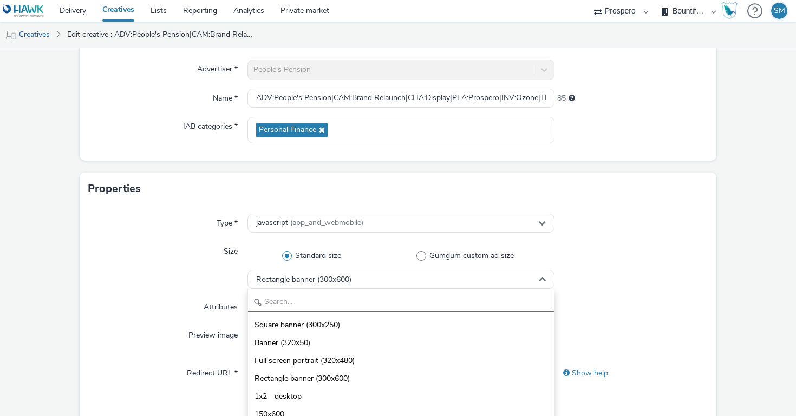
click at [311, 304] on input "text" at bounding box center [401, 302] width 306 height 19
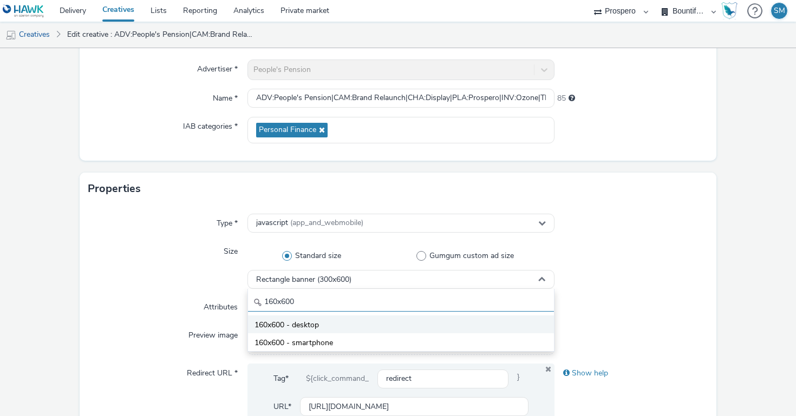
type input "160x600"
click at [313, 322] on span "160x600 - desktop" at bounding box center [287, 325] width 64 height 11
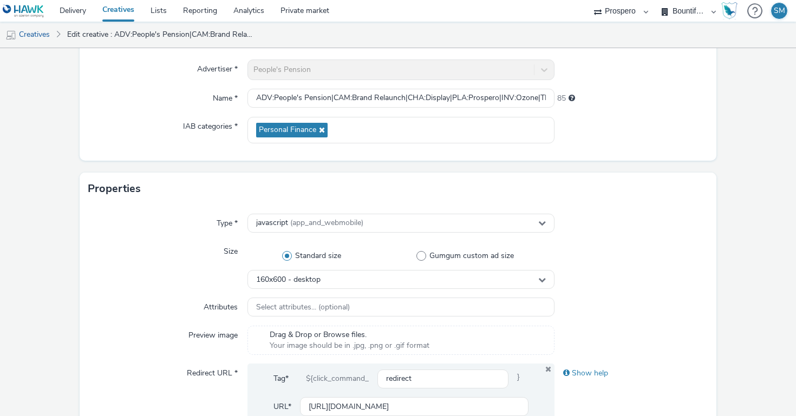
click at [577, 281] on div at bounding box center [632, 265] width 154 height 47
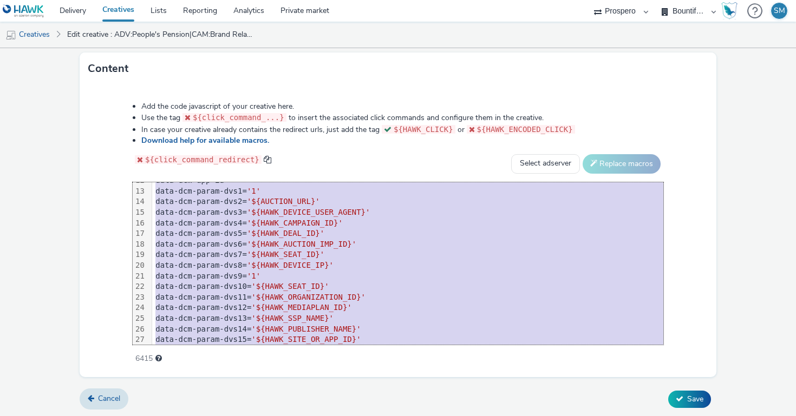
scroll to position [235, 0]
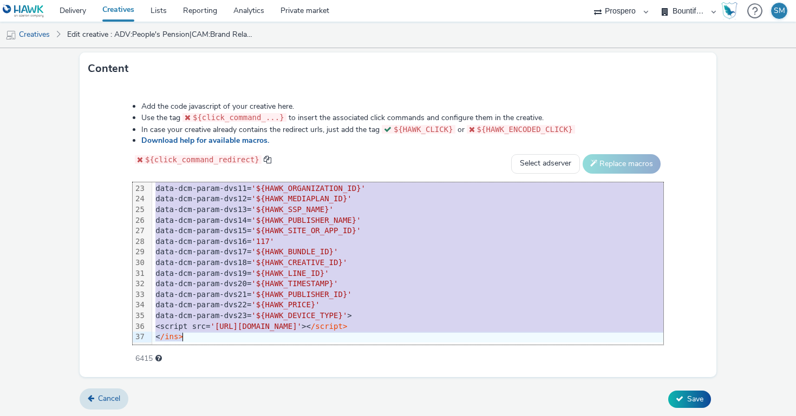
drag, startPoint x: 153, startPoint y: 188, endPoint x: 205, endPoint y: 432, distance: 249.1
click at [205, 416] on html "Delivery Creatives Lists Reporting Analytics Private market AZERION ContextAd F…" at bounding box center [398, 208] width 796 height 416
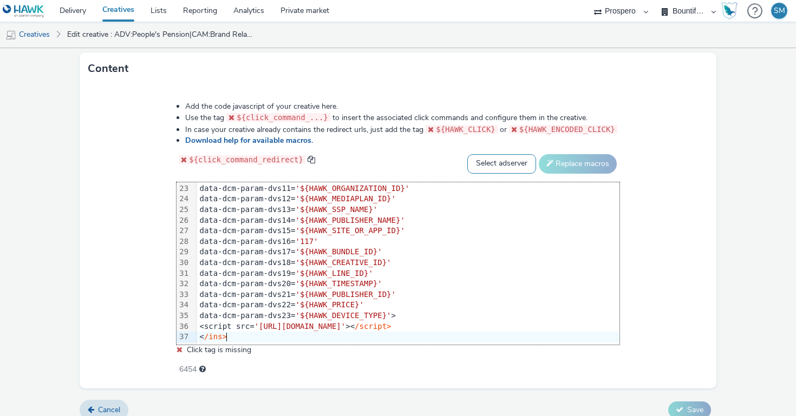
click at [501, 164] on select "Select adserver Sizmek DCM Adform Sting" at bounding box center [501, 163] width 69 height 19
select select "dcm"
click at [467, 154] on select "Select adserver Sizmek DCM Adform Sting" at bounding box center [501, 163] width 69 height 19
click at [568, 161] on button "Replace macros" at bounding box center [578, 163] width 78 height 19
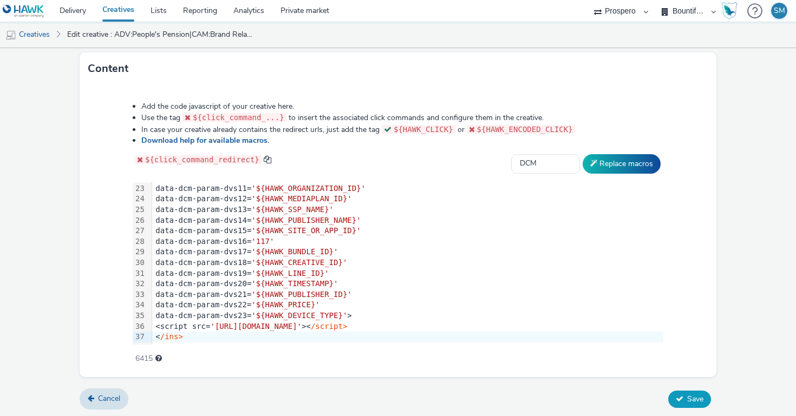
click at [683, 398] on button "Save" at bounding box center [689, 399] width 43 height 17
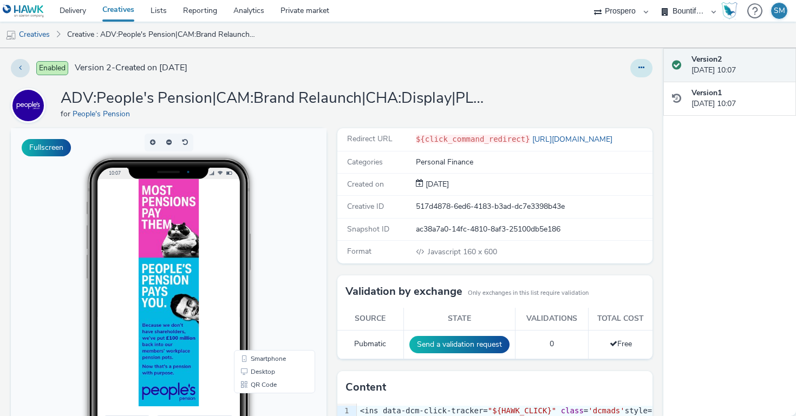
click at [636, 74] on button at bounding box center [641, 68] width 22 height 18
click at [598, 111] on link "Duplicate" at bounding box center [611, 112] width 81 height 22
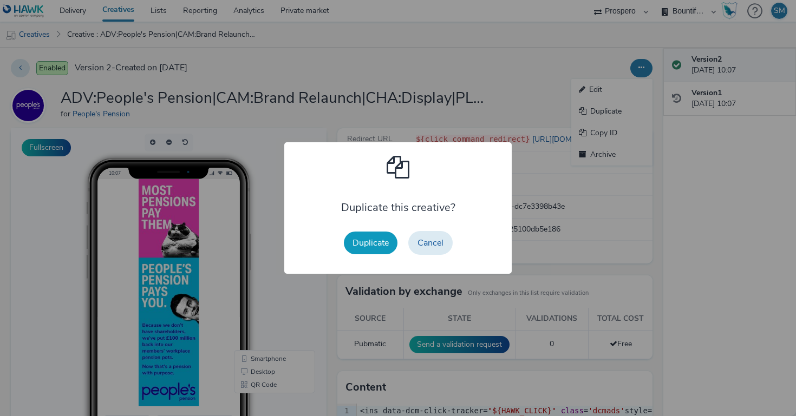
click at [376, 243] on button "Duplicate" at bounding box center [371, 243] width 54 height 23
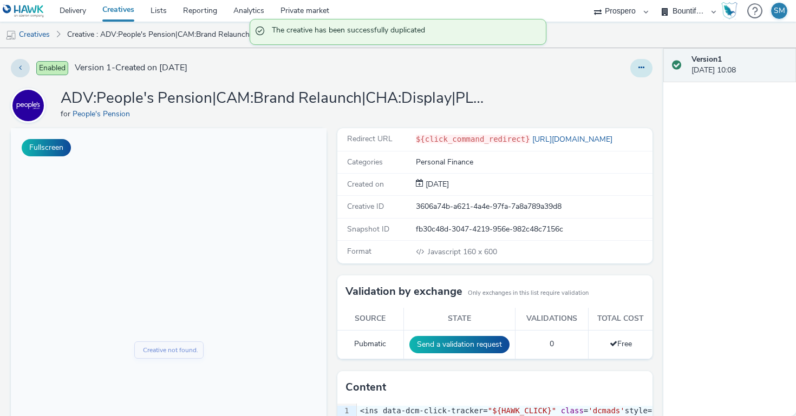
click at [640, 73] on button at bounding box center [641, 68] width 22 height 18
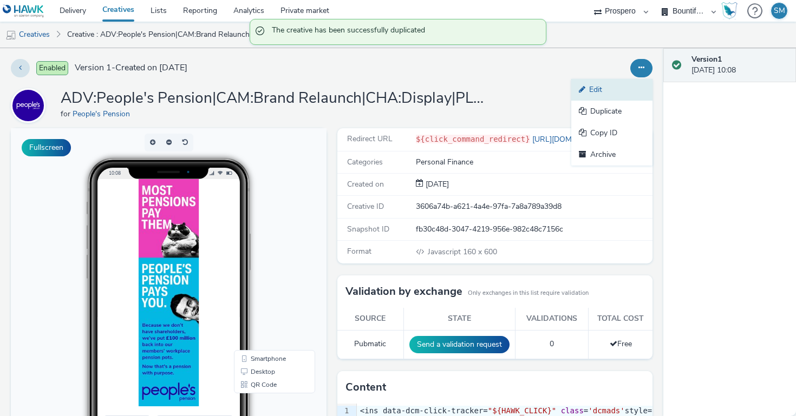
click at [590, 89] on link "Edit" at bounding box center [611, 90] width 81 height 22
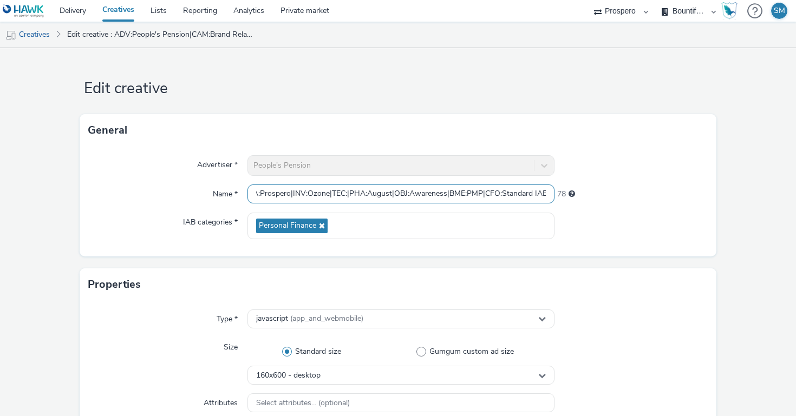
scroll to position [0, 396]
drag, startPoint x: 483, startPoint y: 196, endPoint x: 642, endPoint y: 200, distance: 159.3
click at [642, 200] on div "Name * ADV:People's Pension|CAM:Brand Relaunch|CHA:Display|PLA:Prospero|INV:Ozo…" at bounding box center [398, 194] width 620 height 19
click at [480, 197] on input "ADV:People's Pension|CAM:Brand Relaunch|CHA:Display|PLA:Prospero|INV:Ozone|TEC:…" at bounding box center [401, 194] width 307 height 19
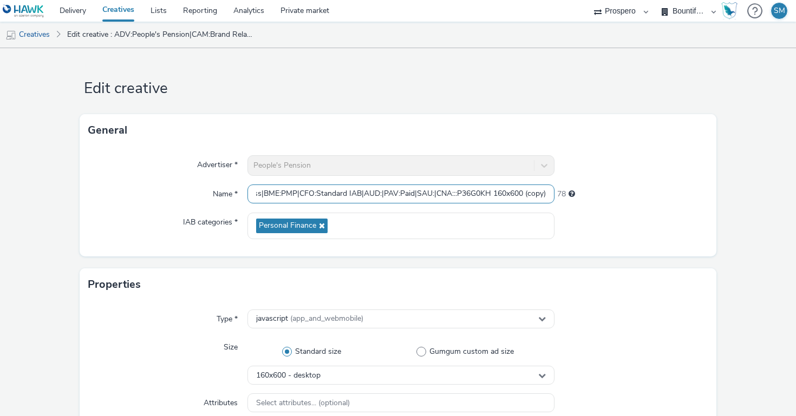
click at [480, 197] on input "ADV:People's Pension|CAM:Brand Relaunch|CHA:Display|PLA:Prospero|INV:Ozone|TEC:…" at bounding box center [401, 194] width 307 height 19
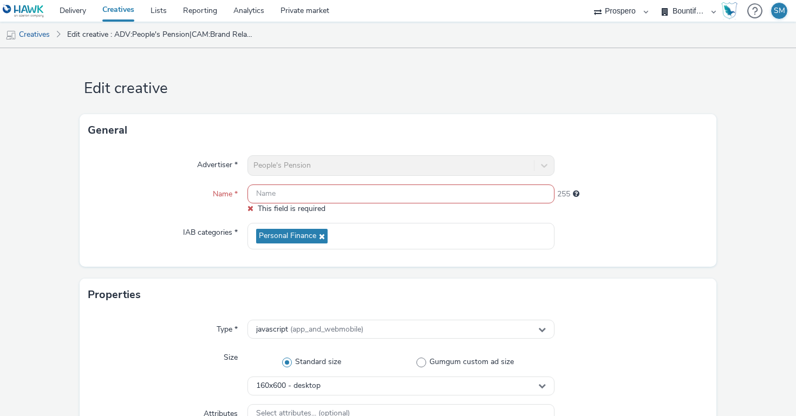
paste input "ADV:People's Pension|CAM:Brand Relaunch|CHA:Display|PLA:Prospero|INV:Ozone|TEC:…"
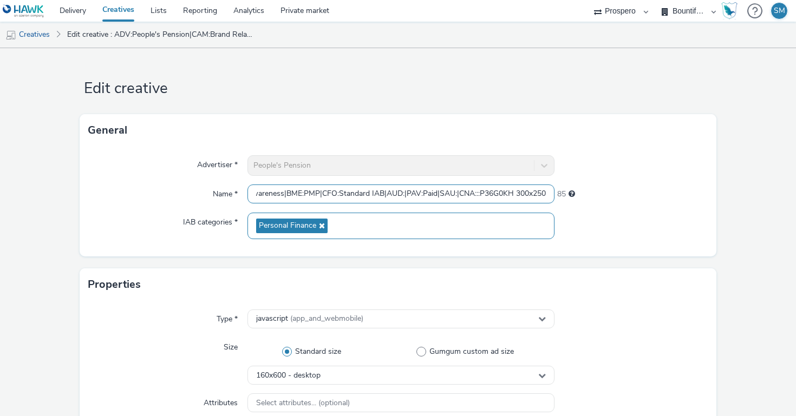
scroll to position [97, 0]
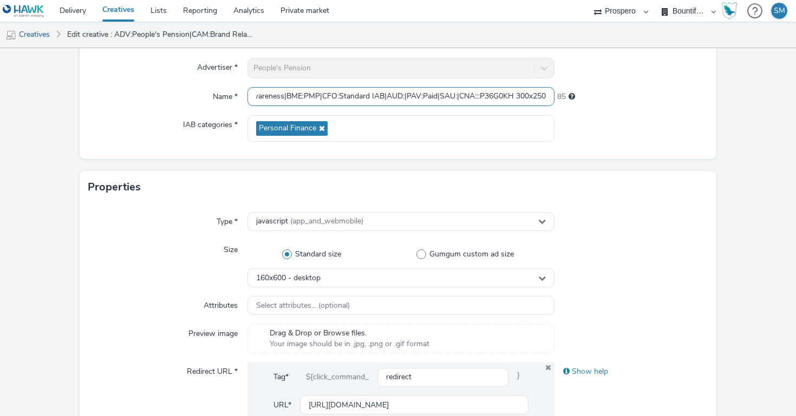
type input "ADV:People's Pension|CAM:Brand Relaunch|CHA:Display|PLA:Prospero|INV:Ozone|TEC:…"
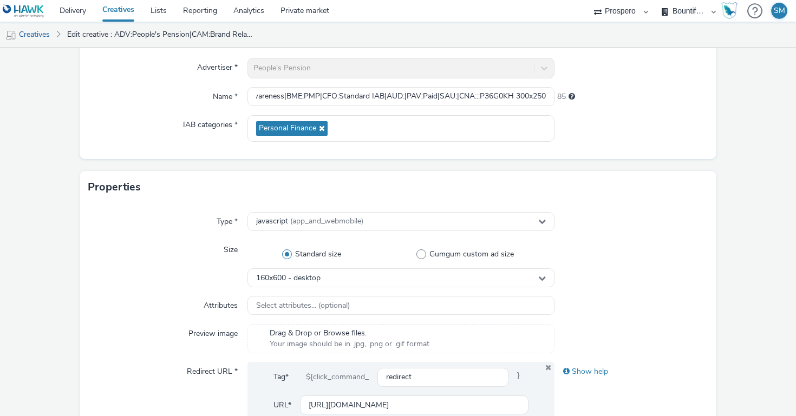
click at [321, 290] on div "Type * javascript (app_and_webmobile) Size Standard size Gumgum custom ad size …" at bounding box center [398, 333] width 637 height 258
click at [321, 283] on div "160x600 - desktop" at bounding box center [401, 278] width 307 height 19
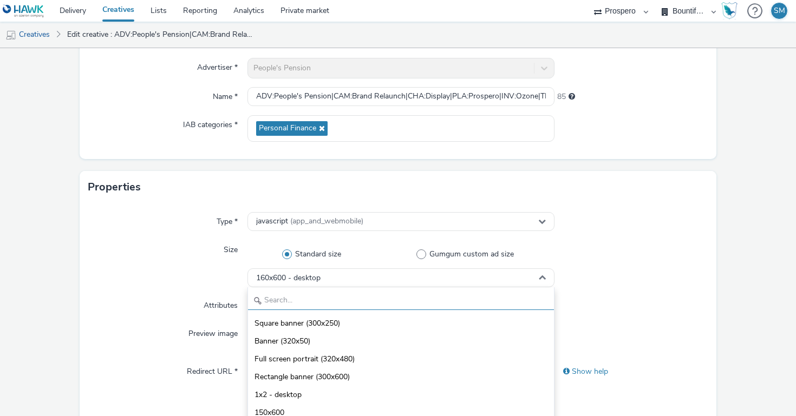
click at [290, 305] on input "text" at bounding box center [401, 300] width 306 height 19
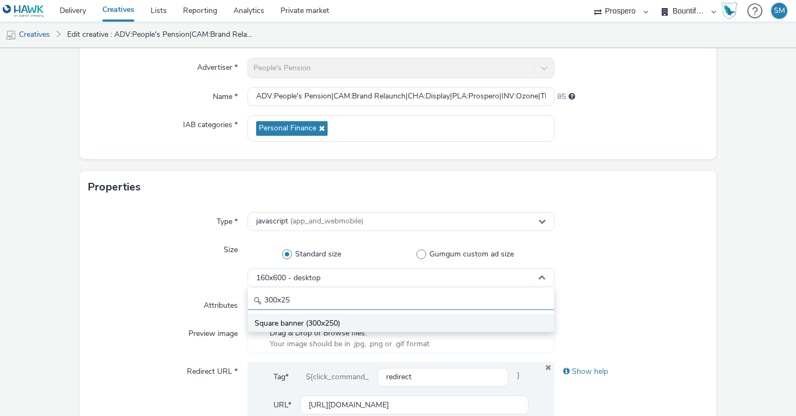
type input "300x25"
click at [324, 324] on span "Square banner (300x250)" at bounding box center [298, 323] width 86 height 11
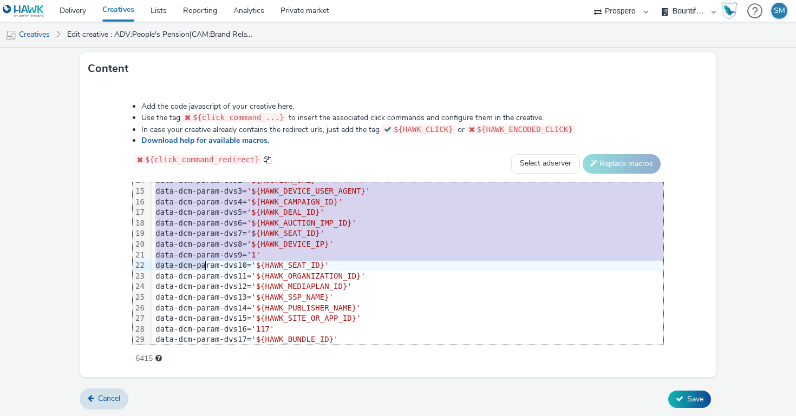
scroll to position [235, 0]
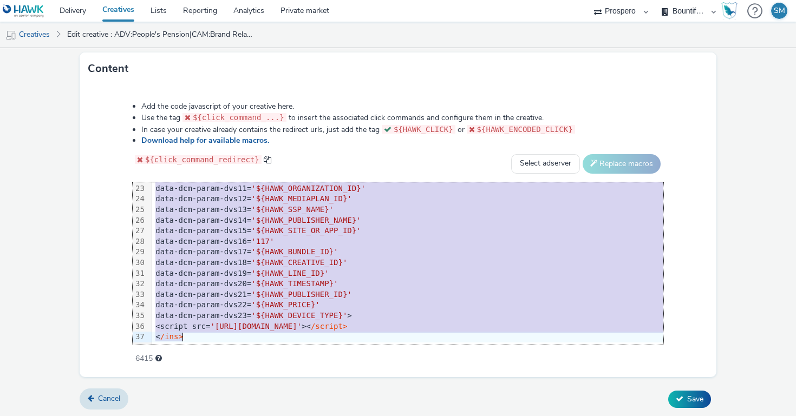
drag, startPoint x: 153, startPoint y: 188, endPoint x: 214, endPoint y: 448, distance: 266.4
click at [214, 416] on html "Delivery Creatives Lists Reporting Analytics Private market AZERION ContextAd F…" at bounding box center [398, 208] width 796 height 416
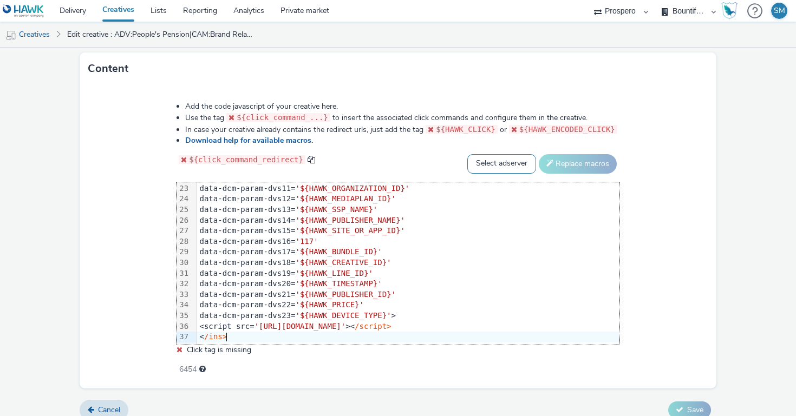
click at [501, 165] on select "Select adserver Sizmek DCM Adform Sting" at bounding box center [501, 163] width 69 height 19
select select "dcm"
click at [467, 154] on select "Select adserver Sizmek DCM Adform Sting" at bounding box center [501, 163] width 69 height 19
click at [559, 160] on button "Replace macros" at bounding box center [578, 163] width 78 height 19
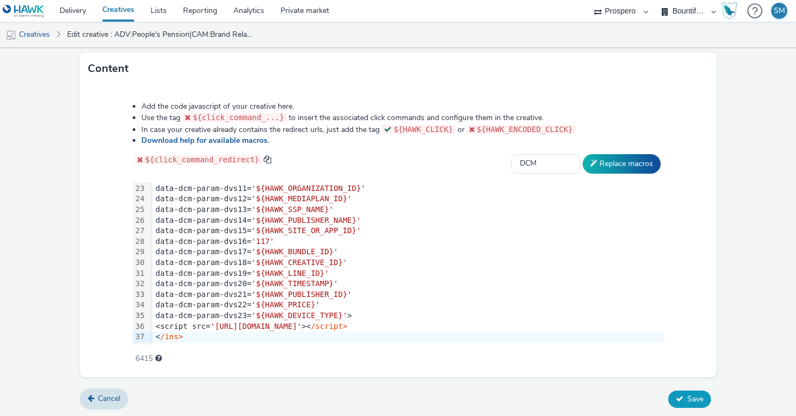
click at [700, 401] on span "Save" at bounding box center [695, 399] width 16 height 10
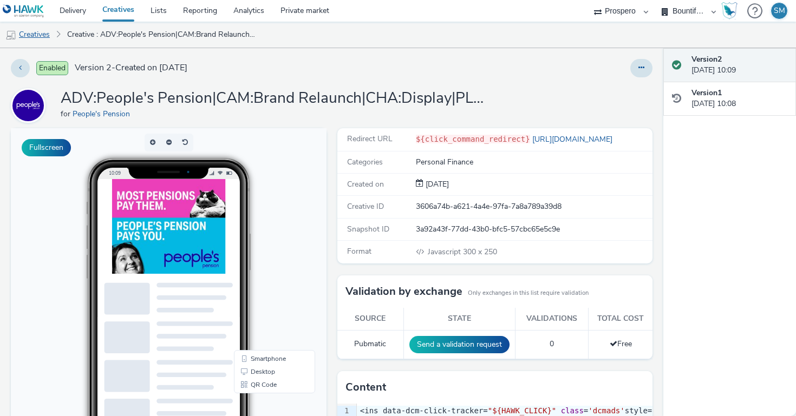
click at [36, 32] on link "Creatives" at bounding box center [27, 35] width 55 height 26
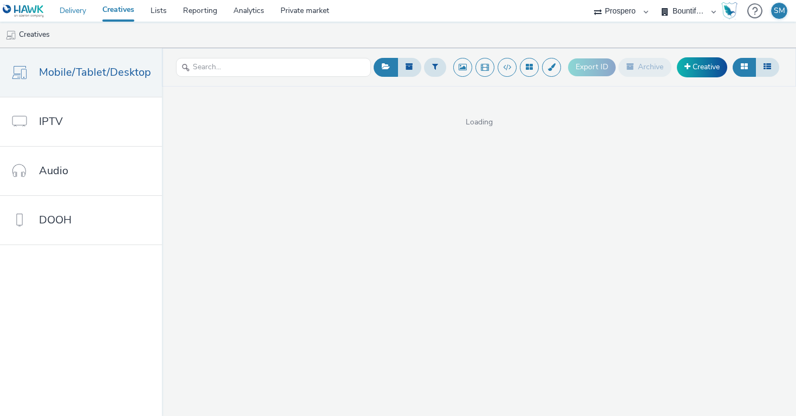
click at [69, 17] on link "Delivery" at bounding box center [72, 11] width 43 height 22
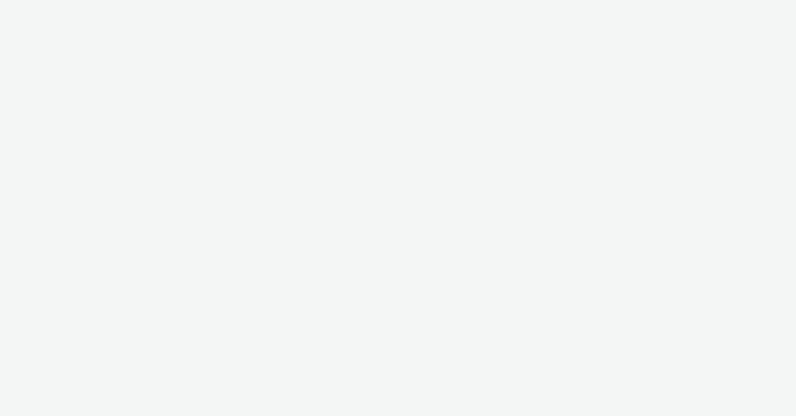
select select "47c37c18-910e-43a3-bb91-a2beb2847406"
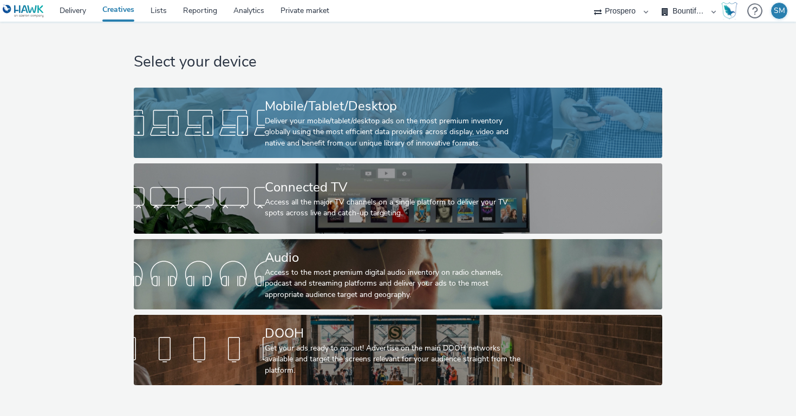
click at [220, 92] on link "Mobile/Tablet/Desktop Deliver your mobile/tablet/desktop ads on the most premiu…" at bounding box center [398, 123] width 528 height 70
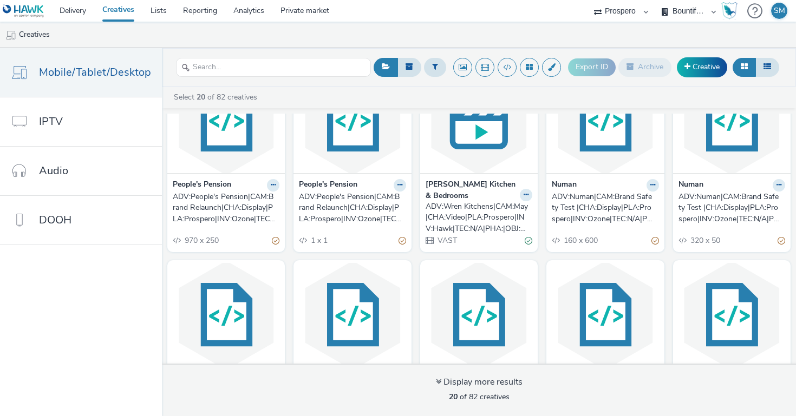
scroll to position [234, 0]
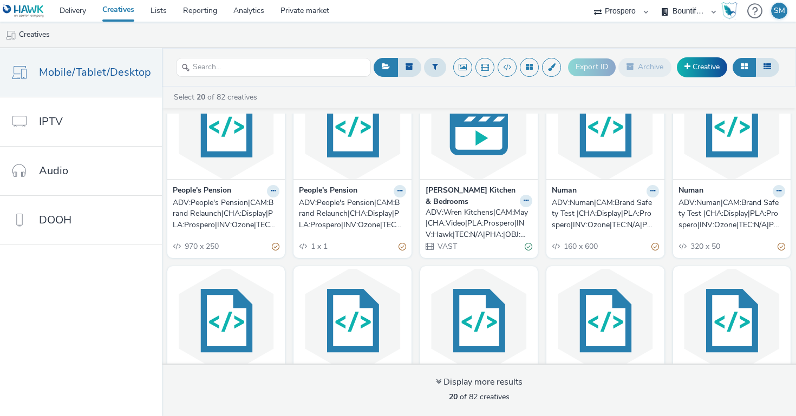
click at [211, 226] on div "ADV:People's Pension|CAM:Brand Relaunch|CHA:Display|PLA:Prospero|INV:Ozone|TEC:…" at bounding box center [224, 214] width 102 height 33
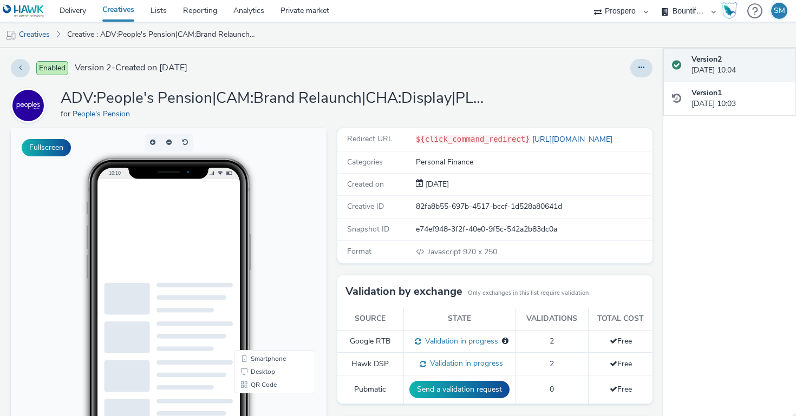
click at [631, 79] on div "Enabled Version 2 - Created on [DATE] ADV:People's Pension|CAM:Brand Relaunch|C…" at bounding box center [331, 232] width 663 height 368
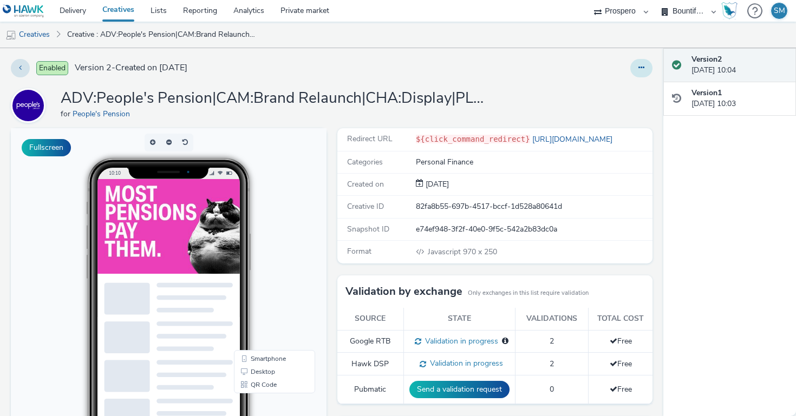
click at [635, 72] on button at bounding box center [641, 68] width 22 height 18
click at [632, 87] on link "Edit" at bounding box center [611, 90] width 81 height 22
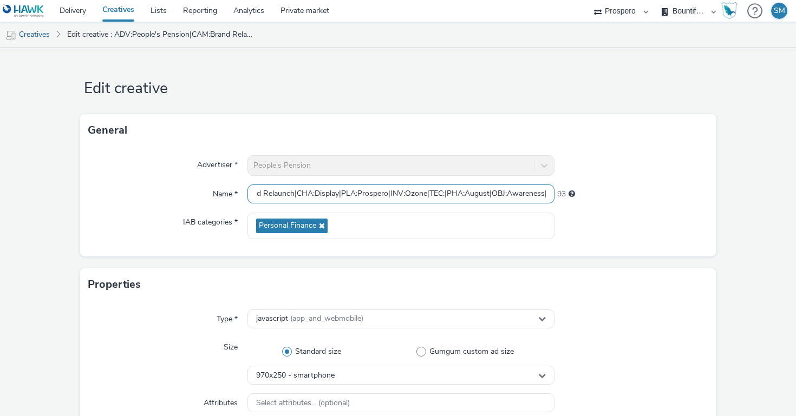
scroll to position [0, 340]
drag, startPoint x: 460, startPoint y: 196, endPoint x: 624, endPoint y: 205, distance: 164.4
click at [624, 205] on div "Advertiser * People's Pension Name * ADV:People's Pension|CAM:Brand Relaunch|CH…" at bounding box center [398, 202] width 637 height 110
click at [552, 192] on input "ADV:People's Pension|CAM:Brand Relaunch|CHA:Display|PLA:Prospero|INV:Ozone|TEC:…" at bounding box center [401, 194] width 307 height 19
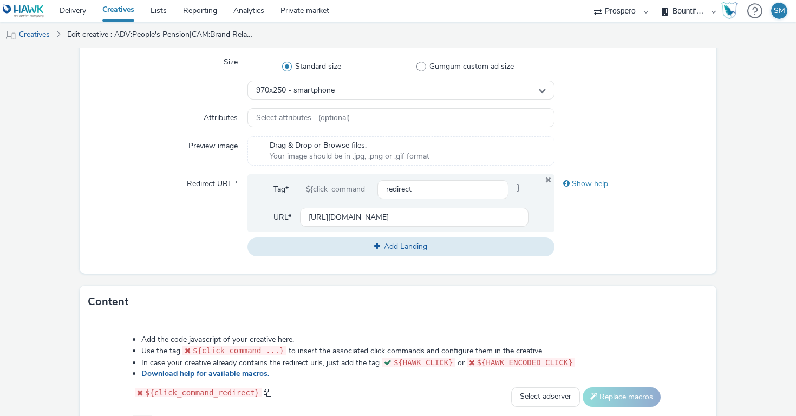
scroll to position [519, 0]
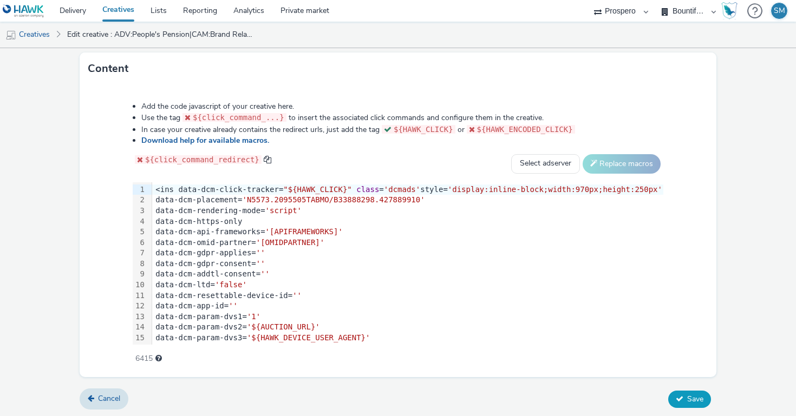
type input "ADV:People's Pension|CAM:Brand Relaunch|CHA:Display|PLA:Prospero|INV:Ozone|TEC:…"
click at [686, 393] on button "Save" at bounding box center [689, 399] width 43 height 17
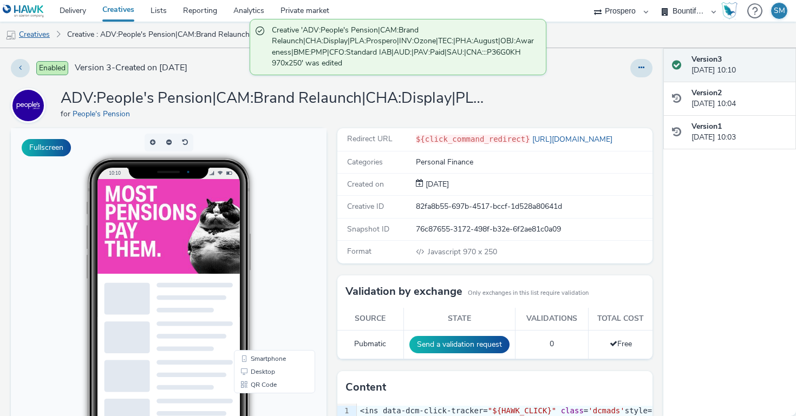
click at [42, 32] on link "Creatives" at bounding box center [27, 35] width 55 height 26
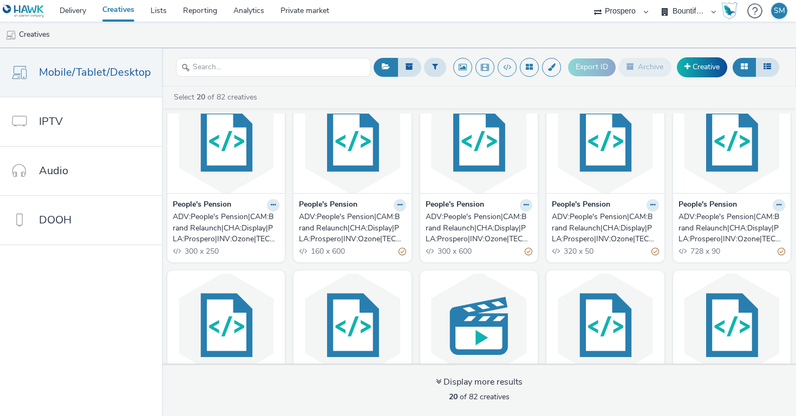
scroll to position [17, 0]
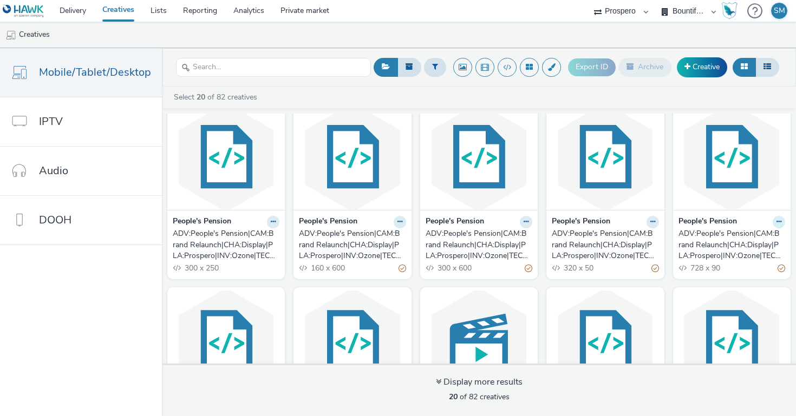
click at [279, 221] on button at bounding box center [273, 222] width 12 height 12
click at [741, 238] on link "Edit" at bounding box center [744, 241] width 81 height 22
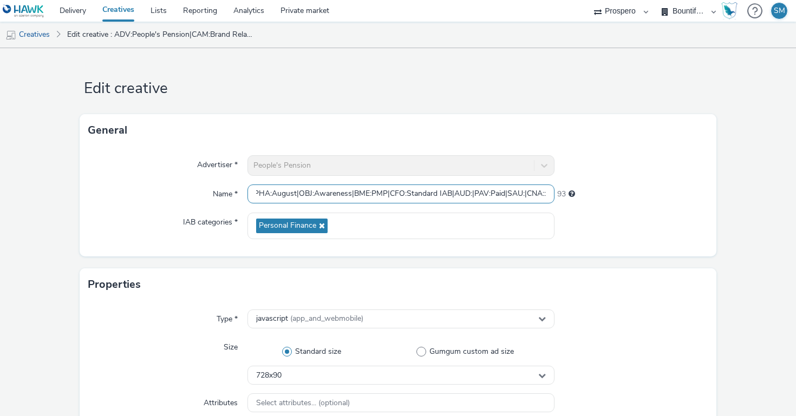
scroll to position [0, 340]
drag, startPoint x: 460, startPoint y: 193, endPoint x: 598, endPoint y: 193, distance: 138.1
click at [598, 193] on div "Name * ADV:People's Pension|CAM:Brand Relaunch|CHA:Display|PLA:Prospero|INV:Ozo…" at bounding box center [398, 194] width 620 height 19
click at [548, 191] on input "ADV:People's Pension|CAM:Brand Relaunch|CHA:Display|PLA:Prospero|INV:Ozone|TEC:…" at bounding box center [401, 194] width 307 height 19
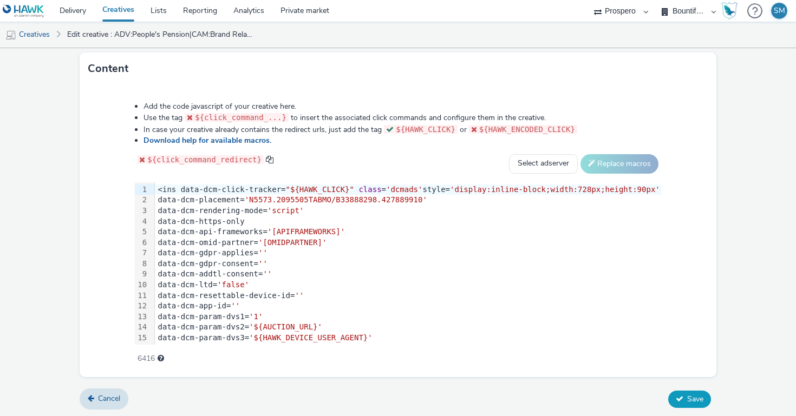
type input "ADV:People's Pension|CAM:Brand Relaunch|CHA:Display|PLA:Prospero|INV:Ozone|TEC:…"
click at [683, 398] on button "Save" at bounding box center [689, 399] width 43 height 17
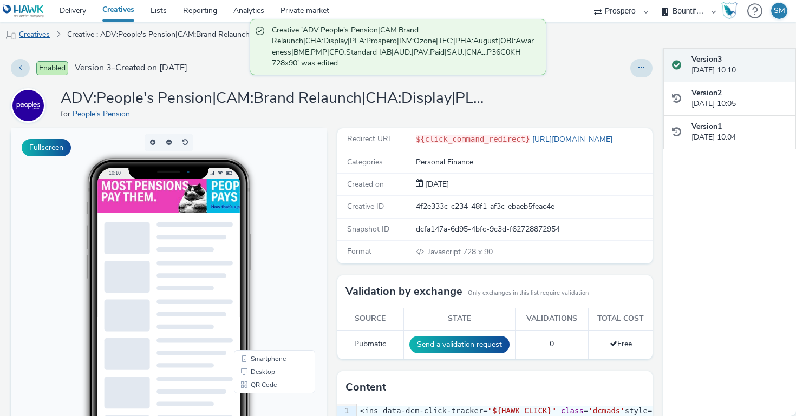
click at [44, 35] on link "Creatives" at bounding box center [27, 35] width 55 height 26
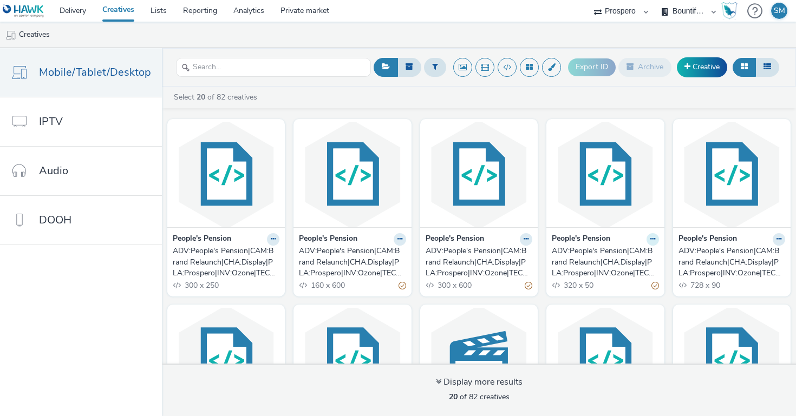
click at [279, 243] on button at bounding box center [273, 239] width 12 height 12
click at [650, 253] on link "Edit" at bounding box center [618, 259] width 81 height 22
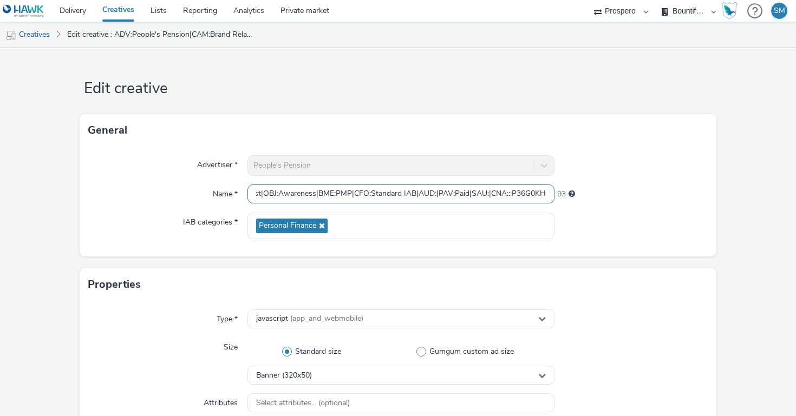
drag, startPoint x: 435, startPoint y: 194, endPoint x: 575, endPoint y: 193, distance: 139.7
click at [580, 193] on div "Name * ADV:People's Pension|CAM:Brand Relaunch|CHA:Display|PLA:Prospero|INV:Ozo…" at bounding box center [398, 194] width 620 height 19
click at [553, 194] on input "ADV:People's Pension|CAM:Brand Relaunch|CHA:Display|PLA:Prospero|INV:Ozone|TEC:…" at bounding box center [401, 194] width 307 height 19
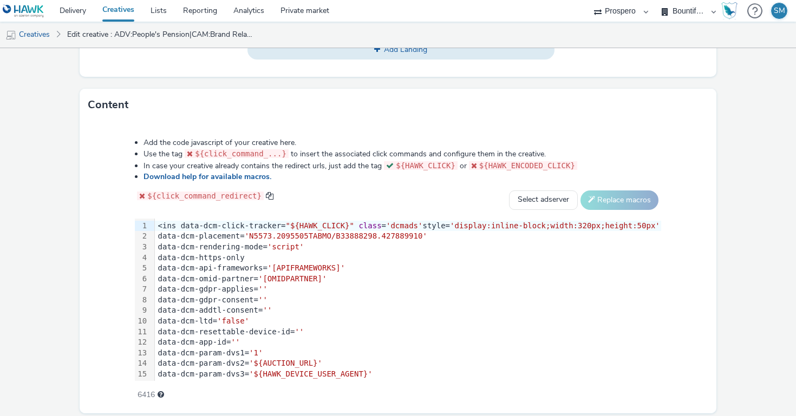
scroll to position [519, 0]
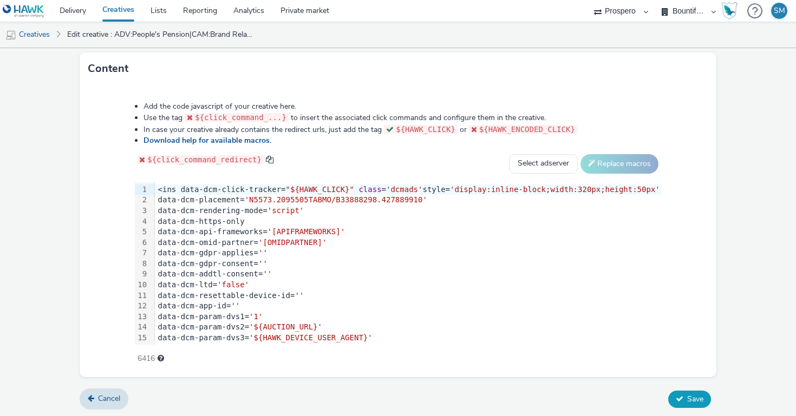
type input "ADV:People's Pension|CAM:Brand Relaunch|CHA:Display|PLA:Prospero|INV:Ozone|TEC:…"
click at [699, 394] on span "Save" at bounding box center [695, 399] width 16 height 10
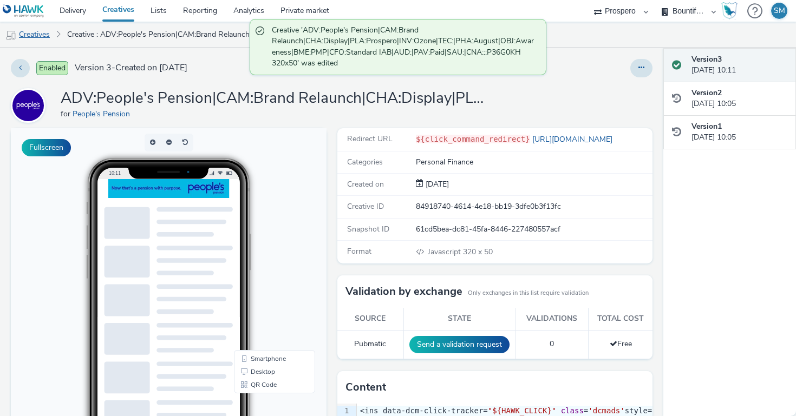
click at [42, 29] on link "Creatives" at bounding box center [27, 35] width 55 height 26
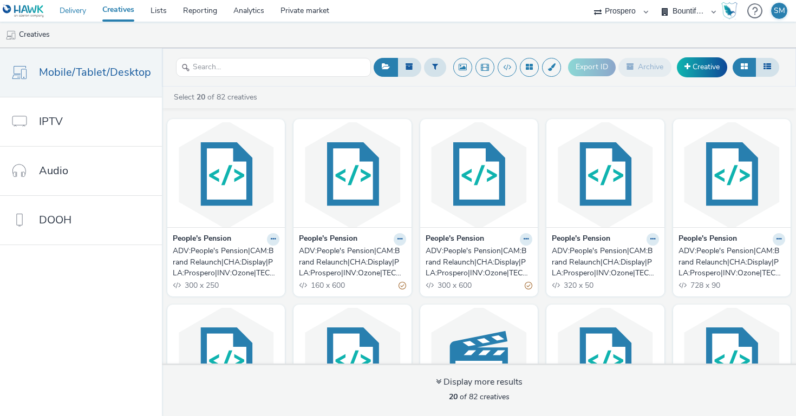
click at [72, 11] on link "Delivery" at bounding box center [72, 11] width 43 height 22
